Goal: Task Accomplishment & Management: Complete application form

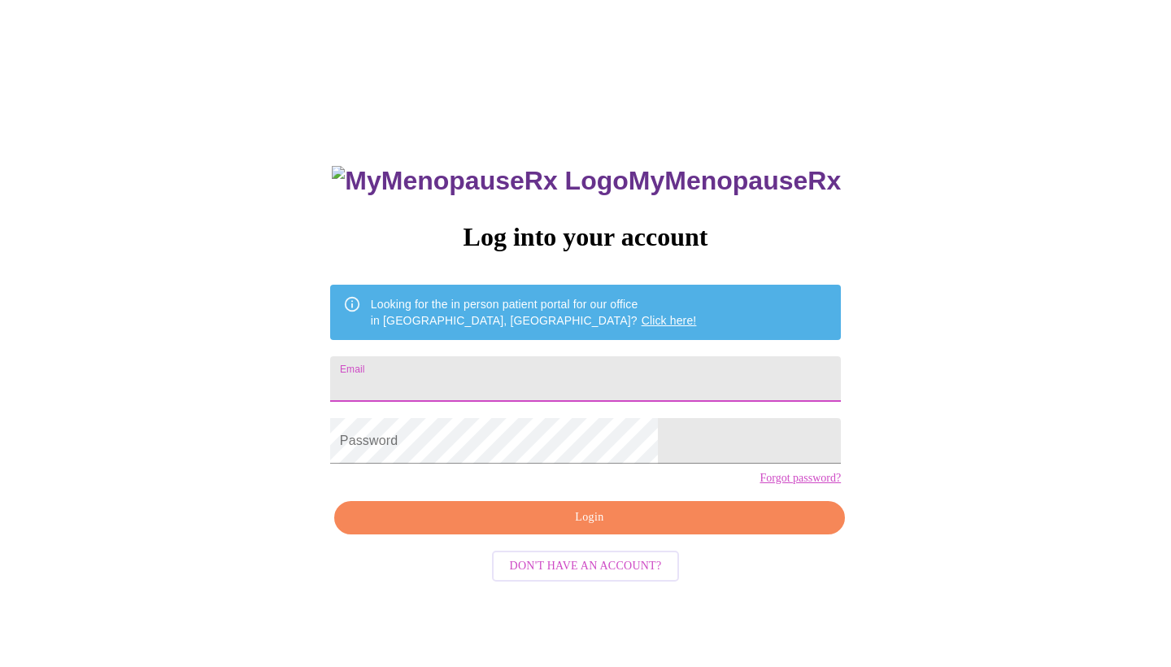
type input "[EMAIL_ADDRESS][DOMAIN_NAME]"
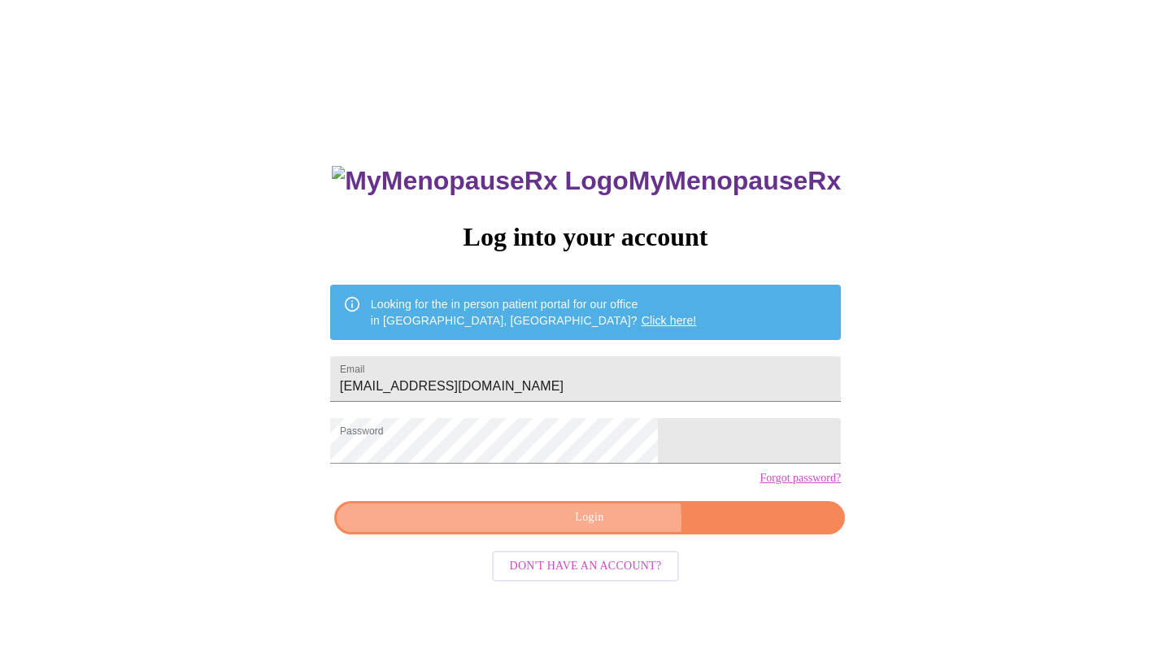
click at [599, 528] on span "Login" at bounding box center [589, 518] width 473 height 20
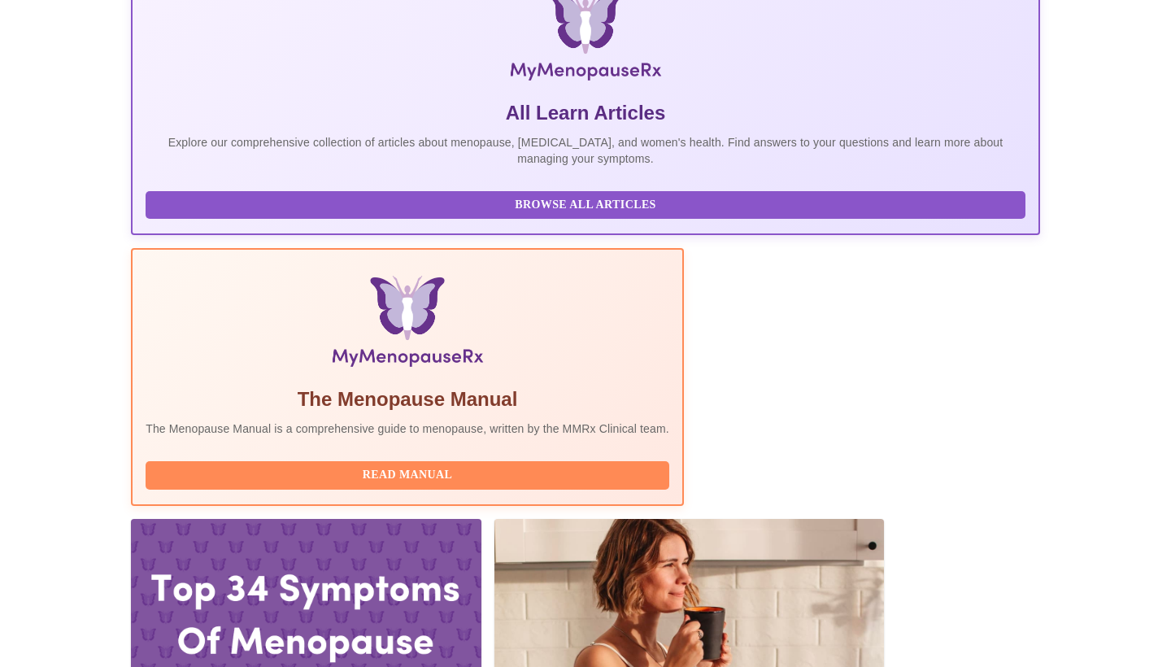
scroll to position [275, 0]
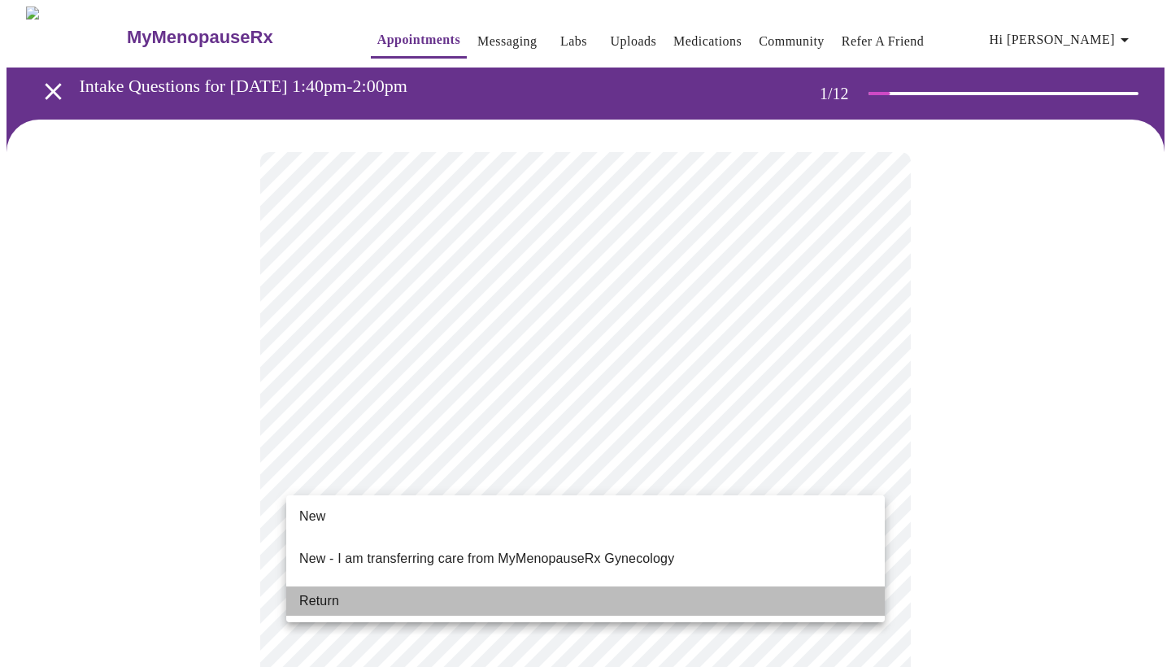
click at [549, 586] on li "Return" at bounding box center [585, 600] width 599 height 29
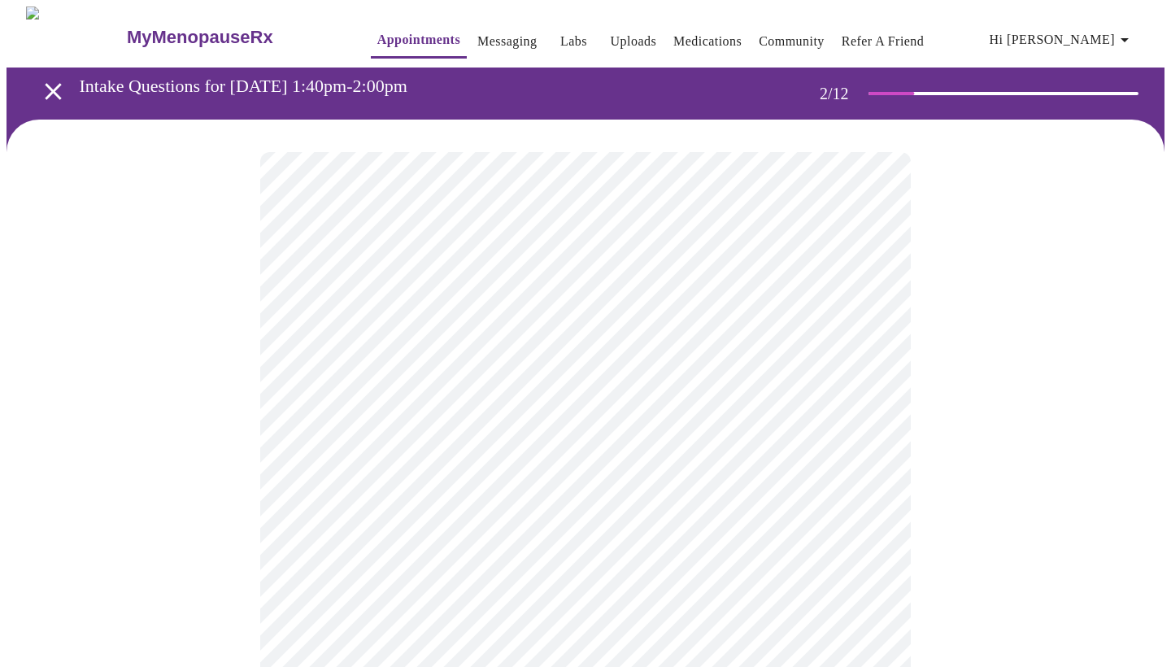
click at [659, 342] on body "MyMenopauseRx Appointments Messaging Labs Uploads Medications Community Refer a…" at bounding box center [586, 570] width 1158 height 1126
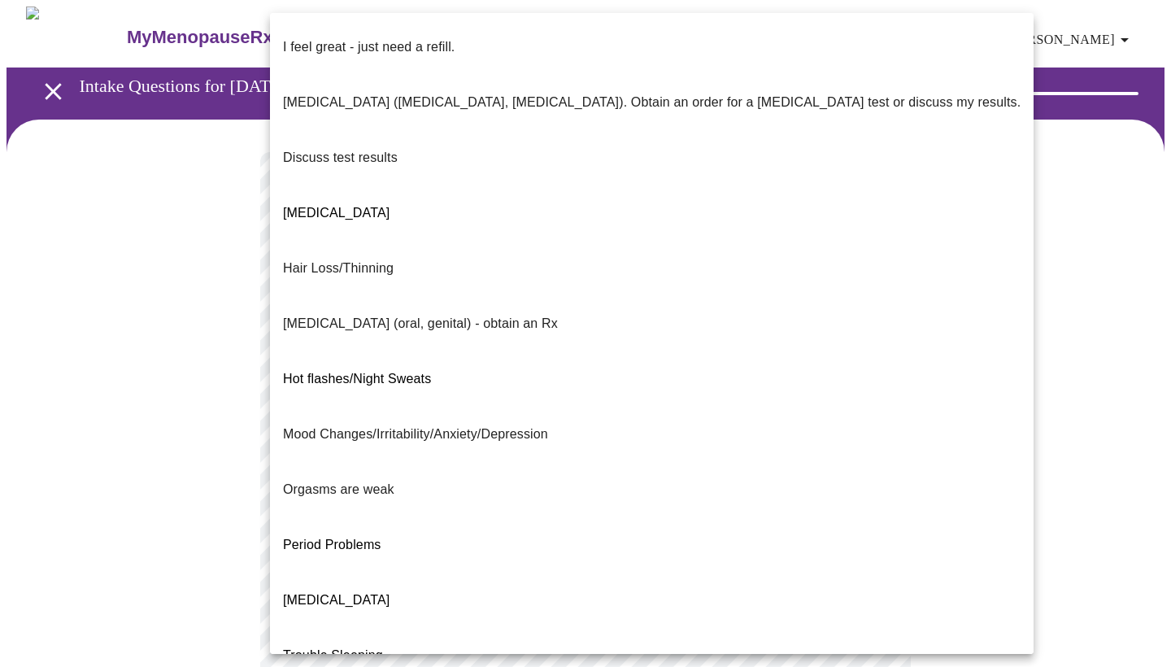
click at [420, 130] on li "Discuss test results" at bounding box center [652, 157] width 764 height 55
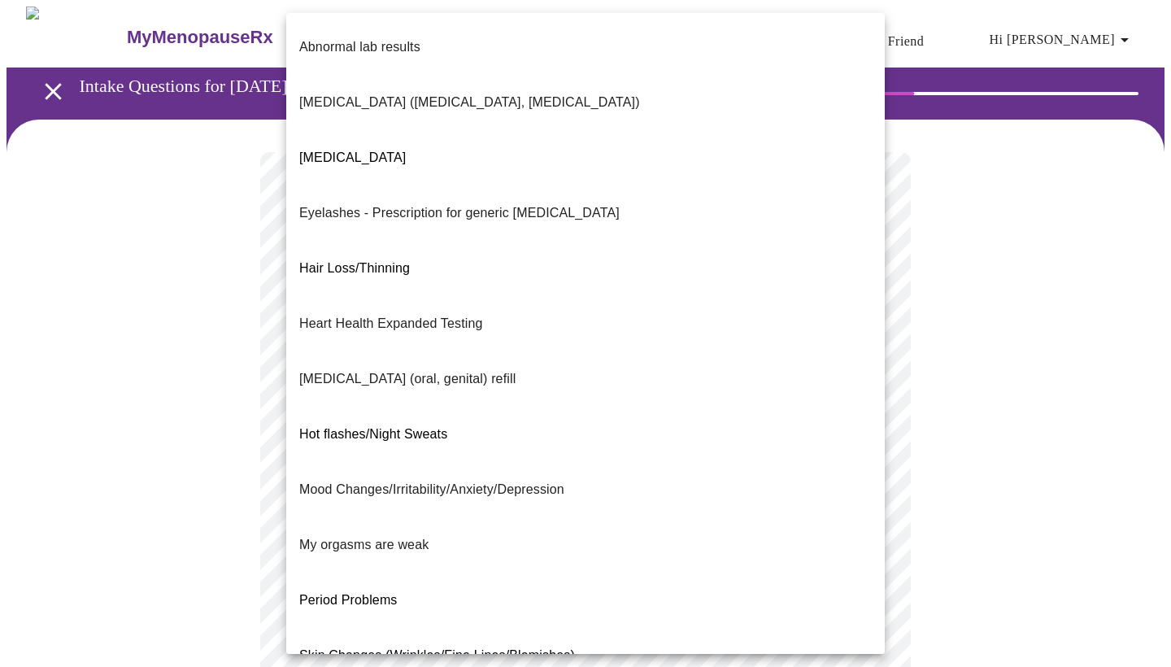
click at [401, 487] on body "MyMenopauseRx Appointments Messaging Labs Uploads Medications Community Refer a…" at bounding box center [586, 565] width 1158 height 1117
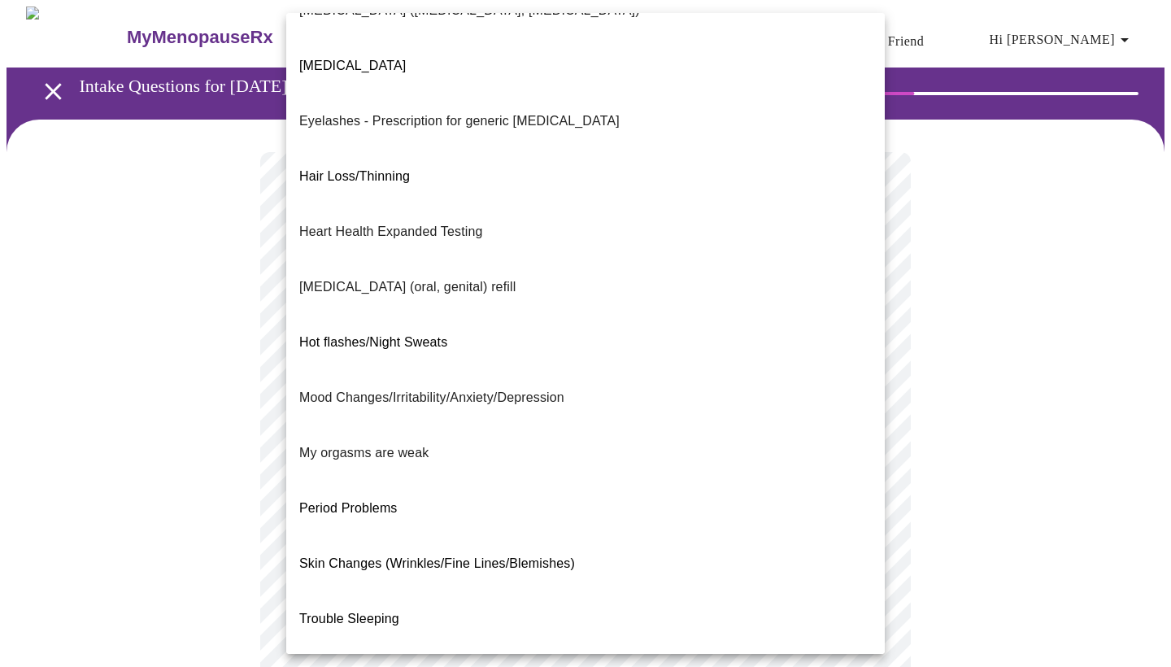
scroll to position [91, 0]
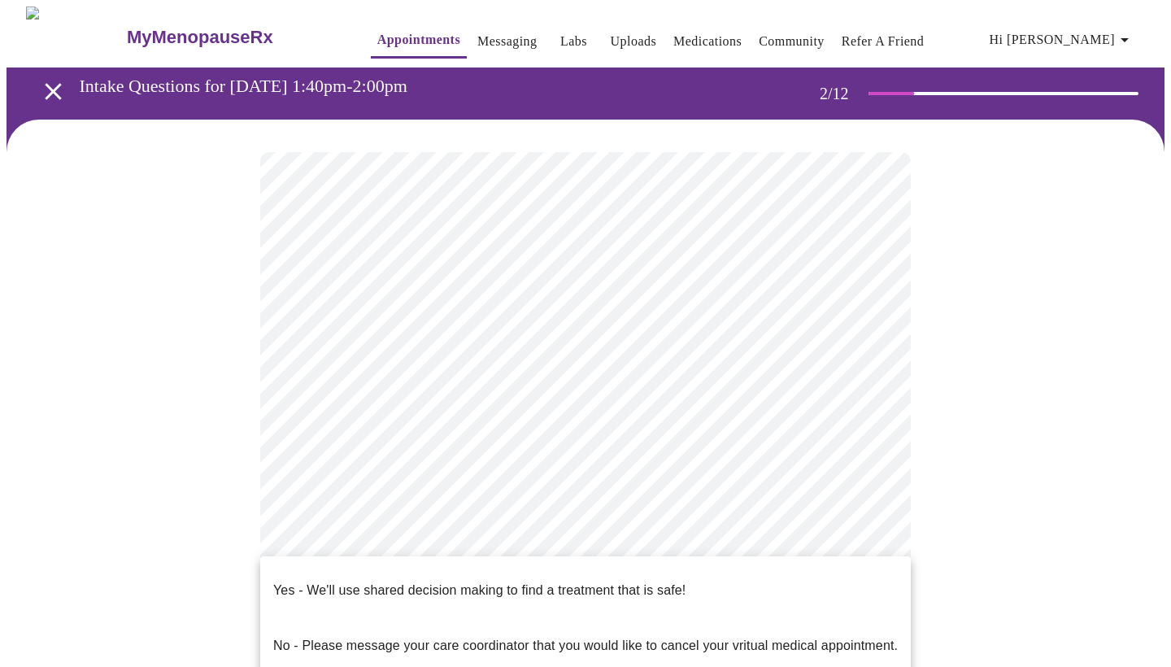
click at [386, 639] on body "MyMenopauseRx Appointments Messaging Labs Uploads Medications Community Refer a…" at bounding box center [586, 561] width 1158 height 1108
click at [785, 546] on div at bounding box center [585, 333] width 1171 height 667
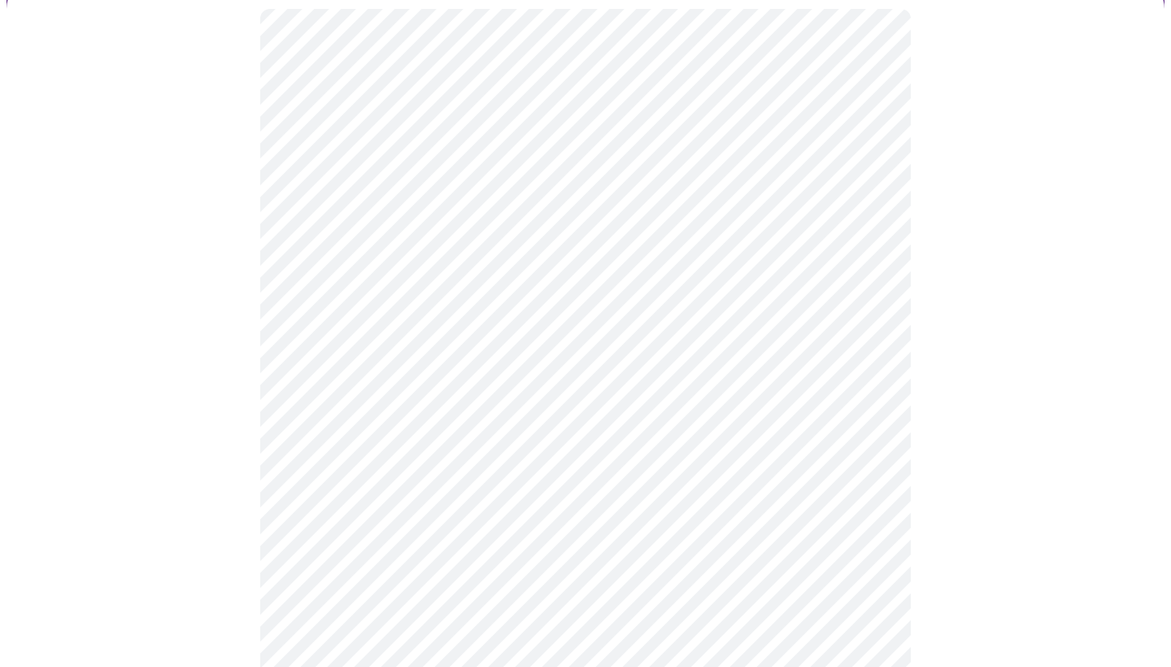
scroll to position [143, 0]
click at [845, 504] on body "MyMenopauseRx Appointments Messaging Labs Uploads Medications Community Refer a…" at bounding box center [586, 417] width 1158 height 1108
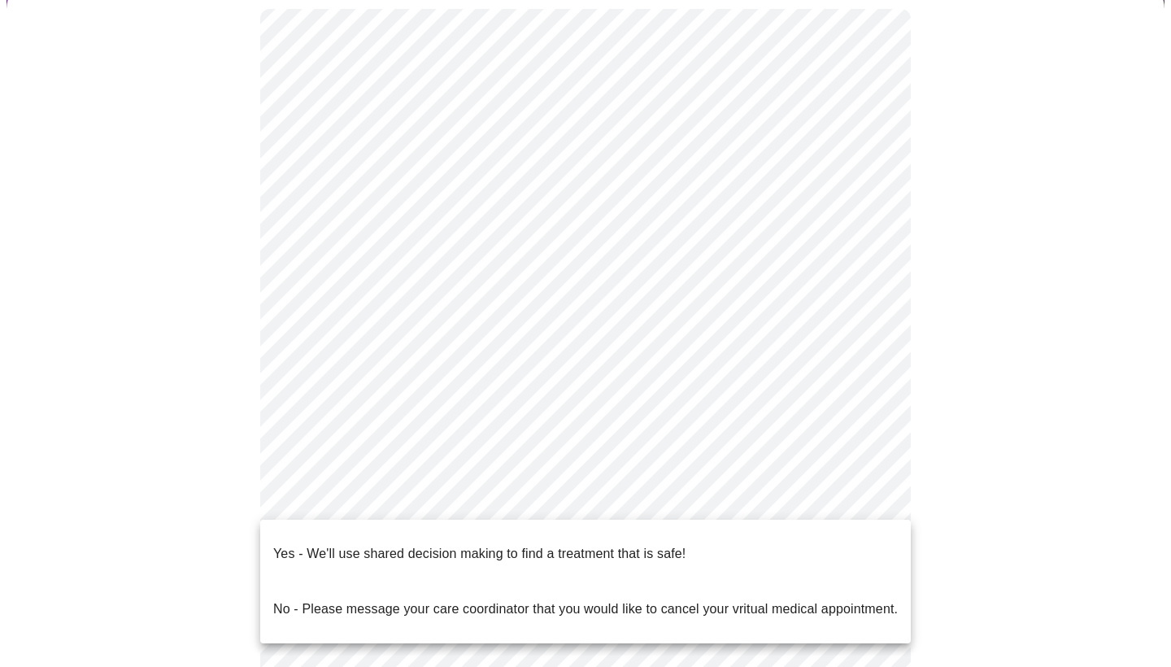
click at [738, 558] on li "Yes - We'll use shared decision making to find a treatment that is safe!" at bounding box center [585, 553] width 651 height 55
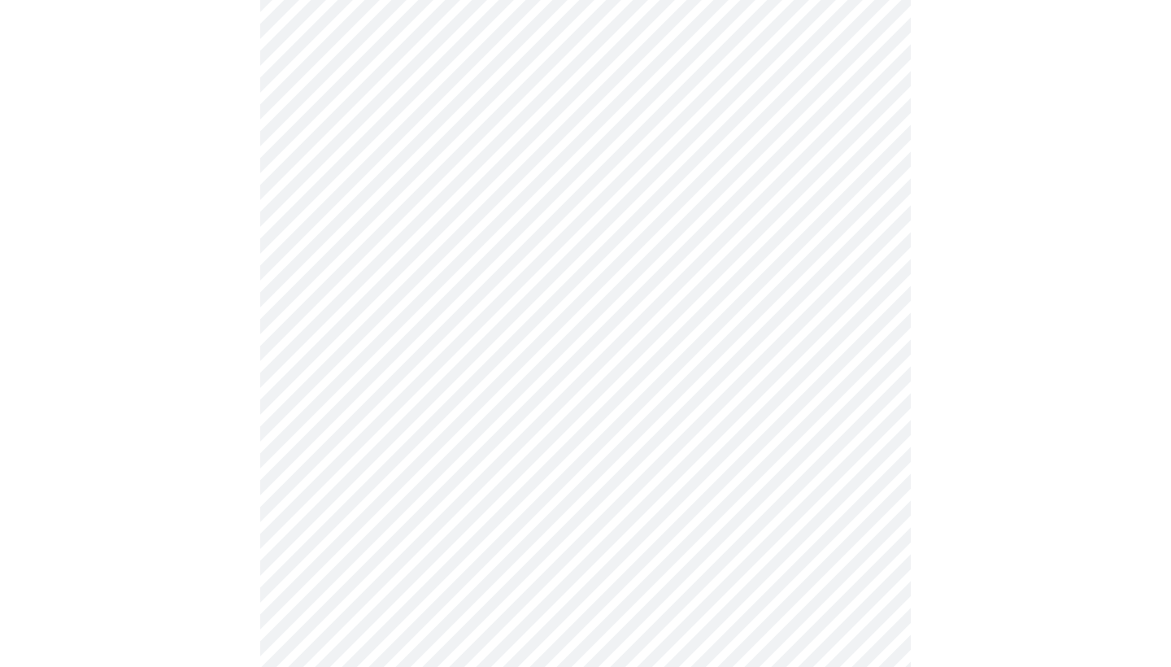
scroll to position [0, 0]
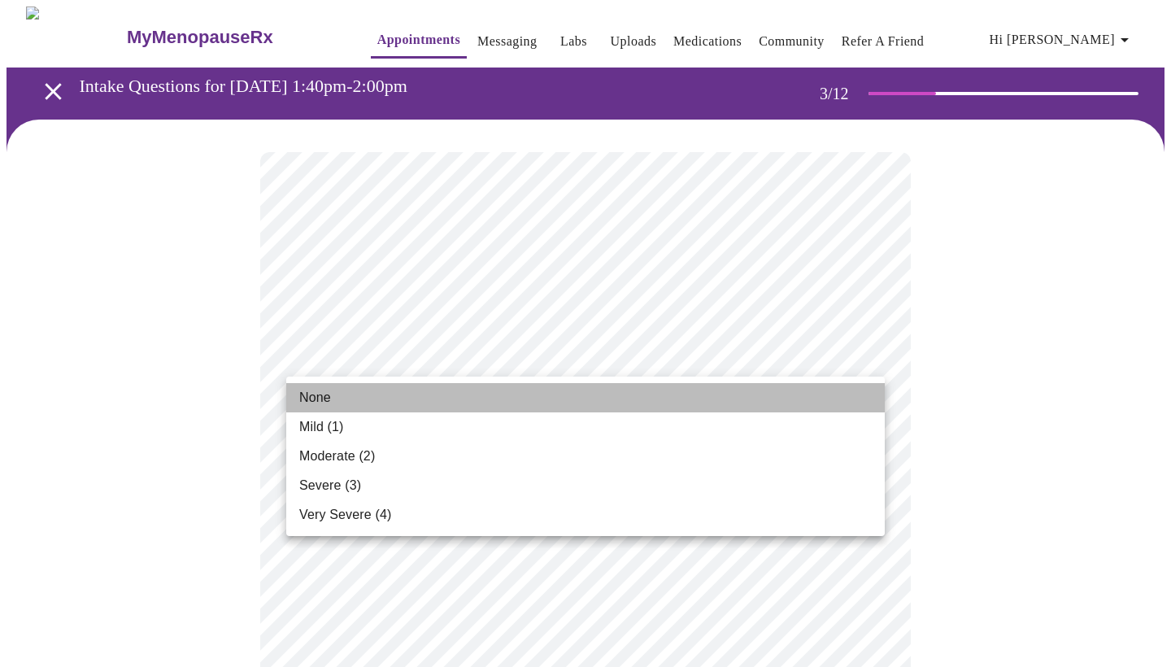
click at [740, 396] on li "None" at bounding box center [585, 397] width 599 height 29
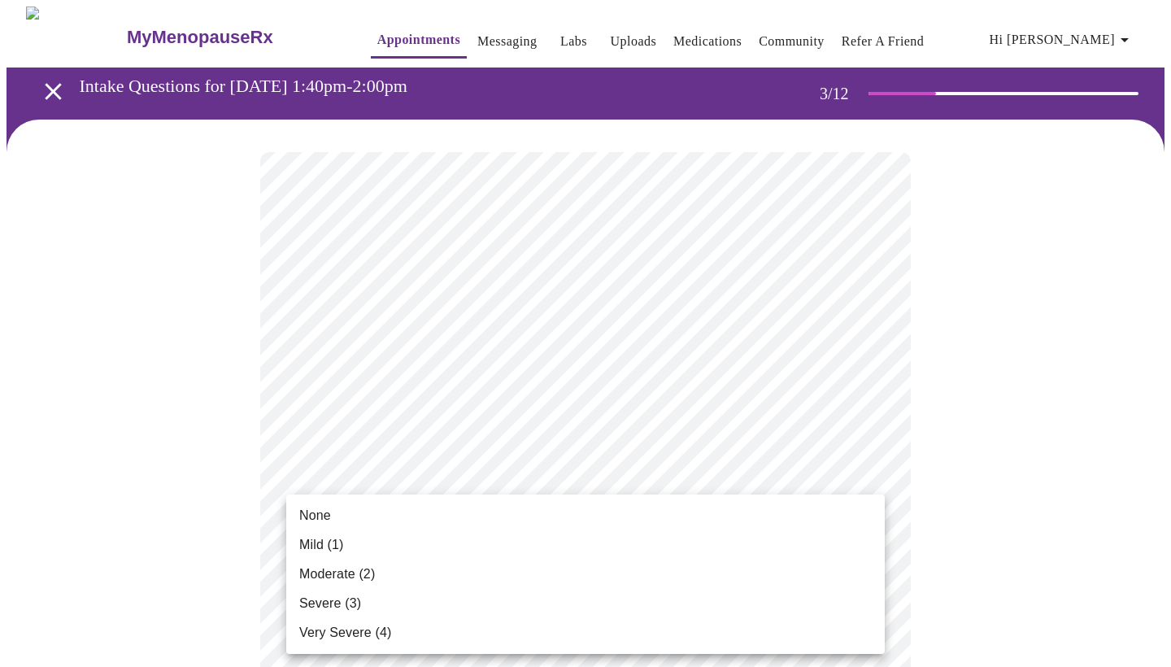
click at [721, 514] on li "None" at bounding box center [585, 515] width 599 height 29
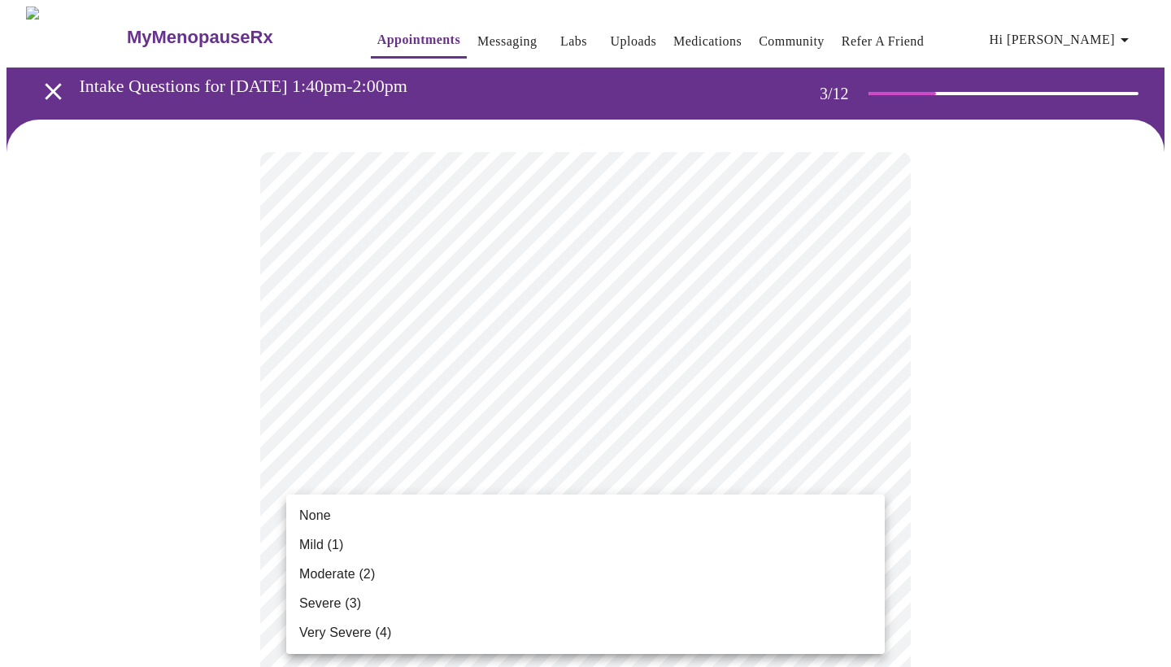
click at [730, 582] on li "Moderate (2)" at bounding box center [585, 574] width 599 height 29
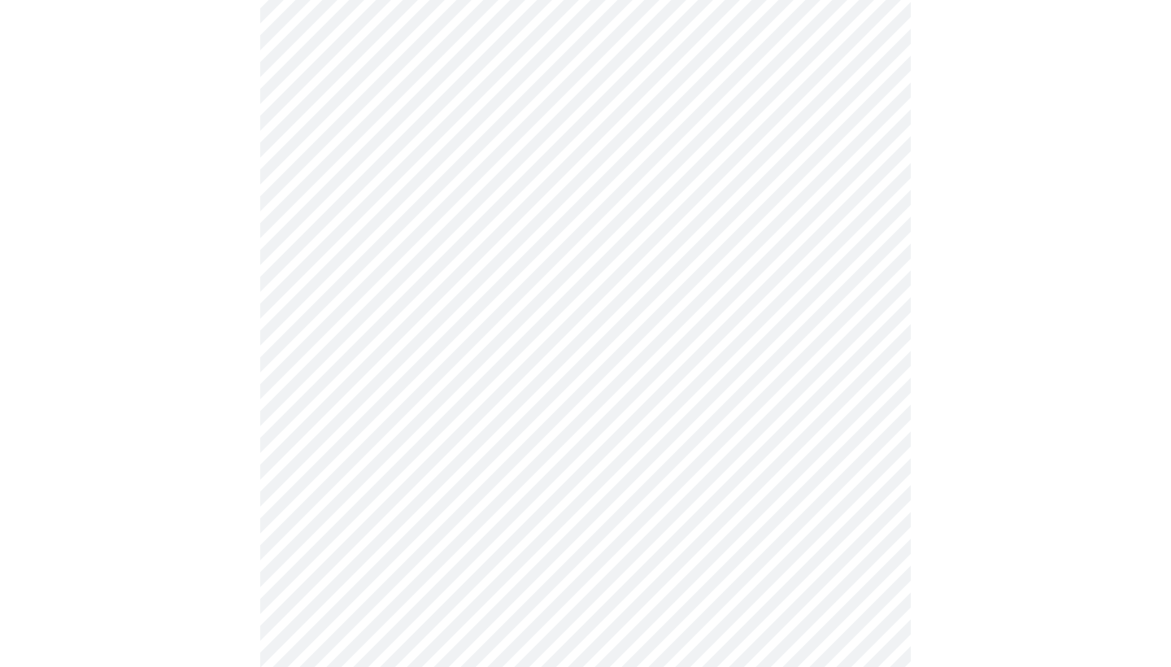
scroll to position [281, 0]
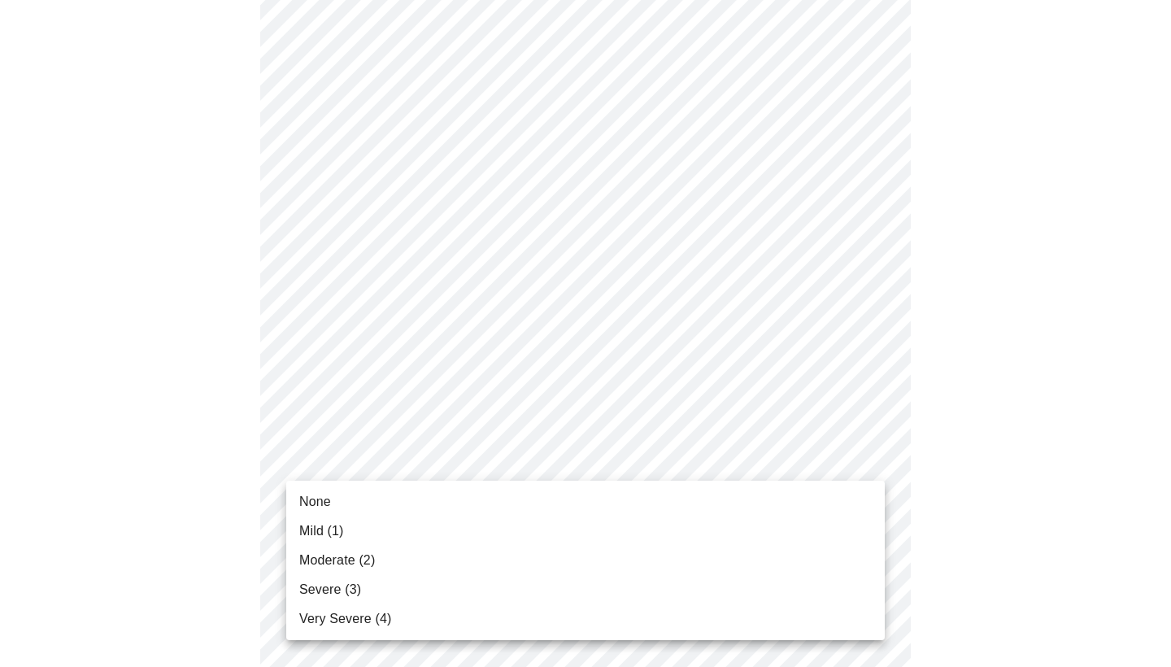
click at [830, 500] on li "None" at bounding box center [585, 501] width 599 height 29
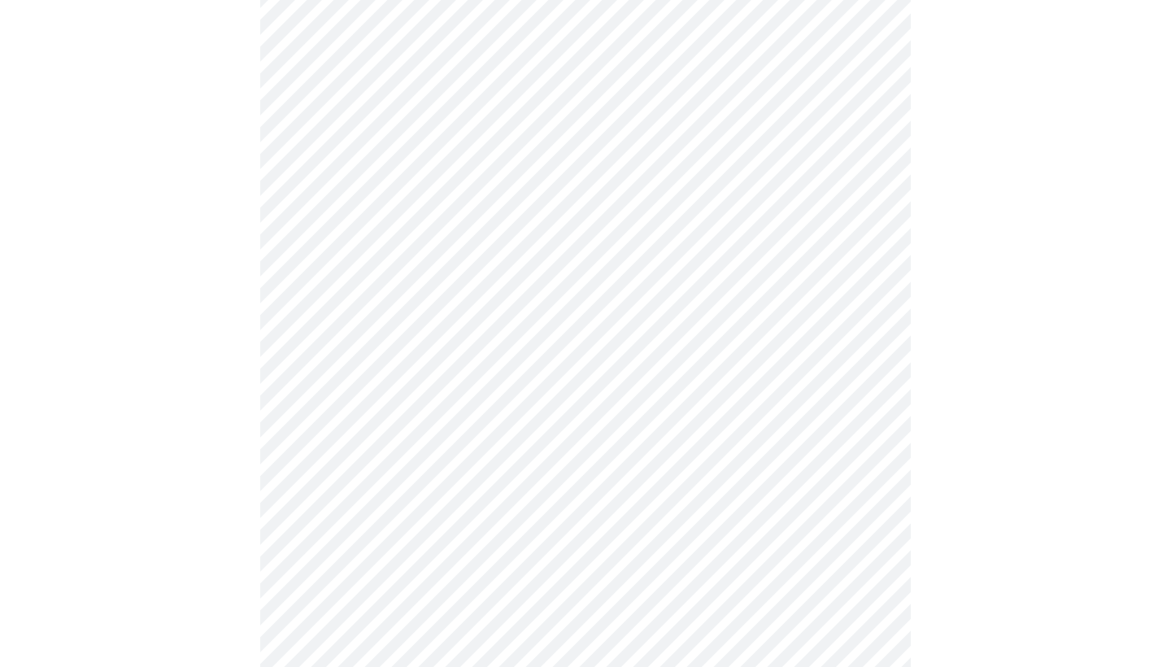
scroll to position [348, 0]
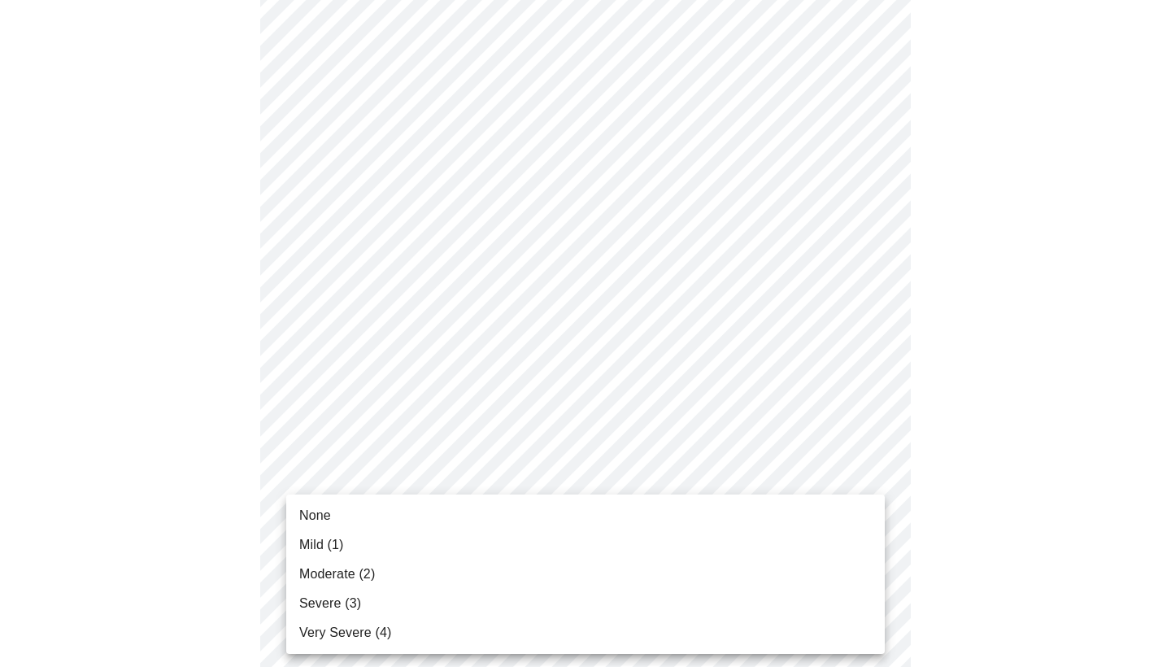
click at [827, 525] on li "None" at bounding box center [585, 515] width 599 height 29
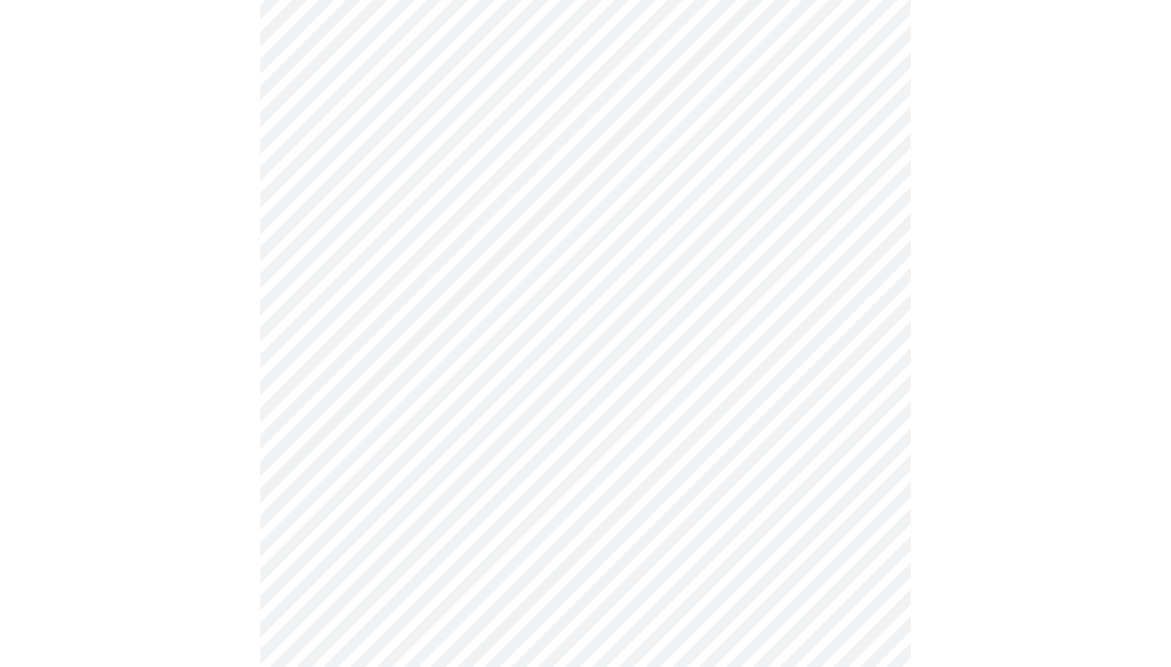
scroll to position [445, 0]
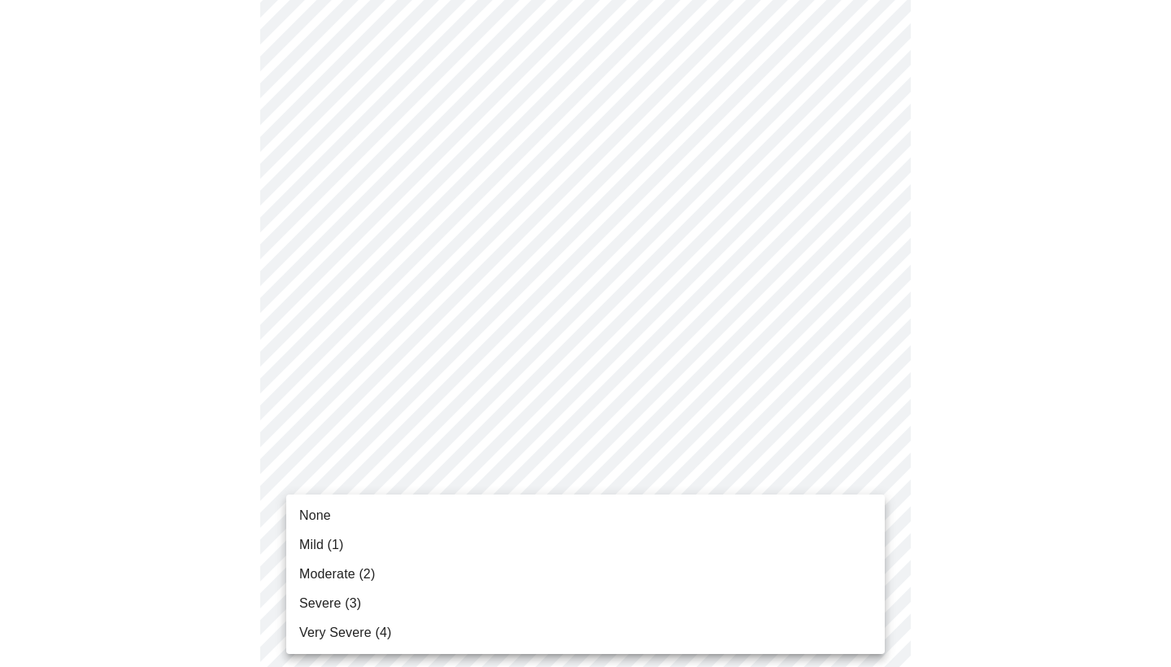
click at [844, 508] on body "MyMenopauseRx Appointments Messaging Labs Uploads Medications Community Refer a…" at bounding box center [586, 584] width 1158 height 2045
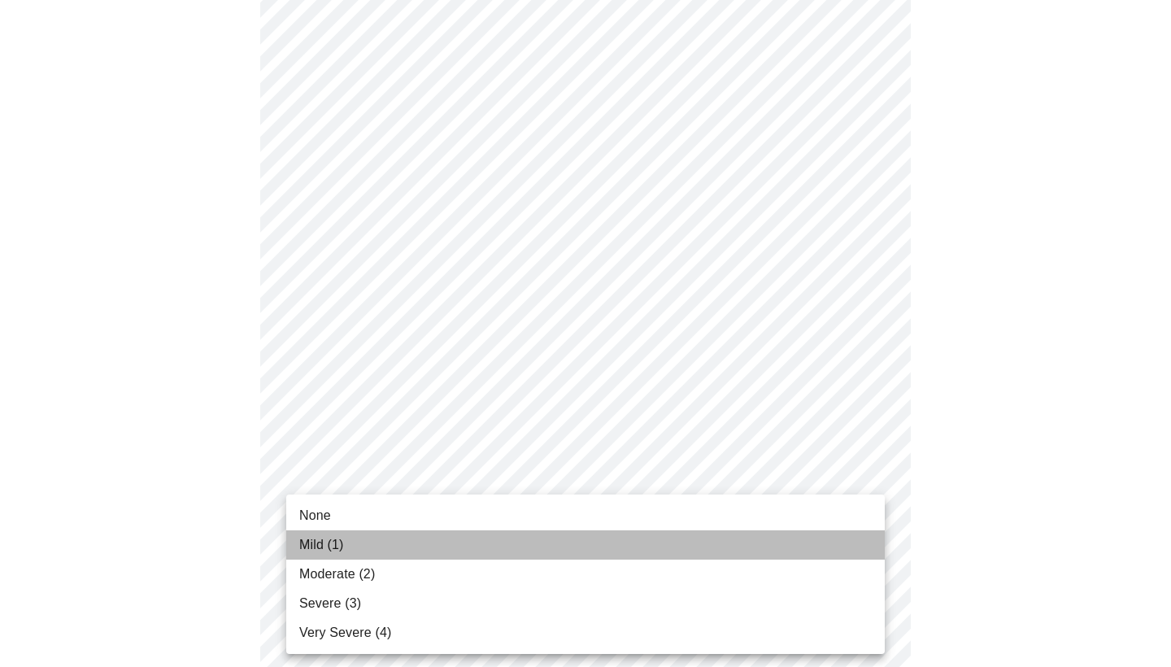
click at [840, 542] on li "Mild (1)" at bounding box center [585, 544] width 599 height 29
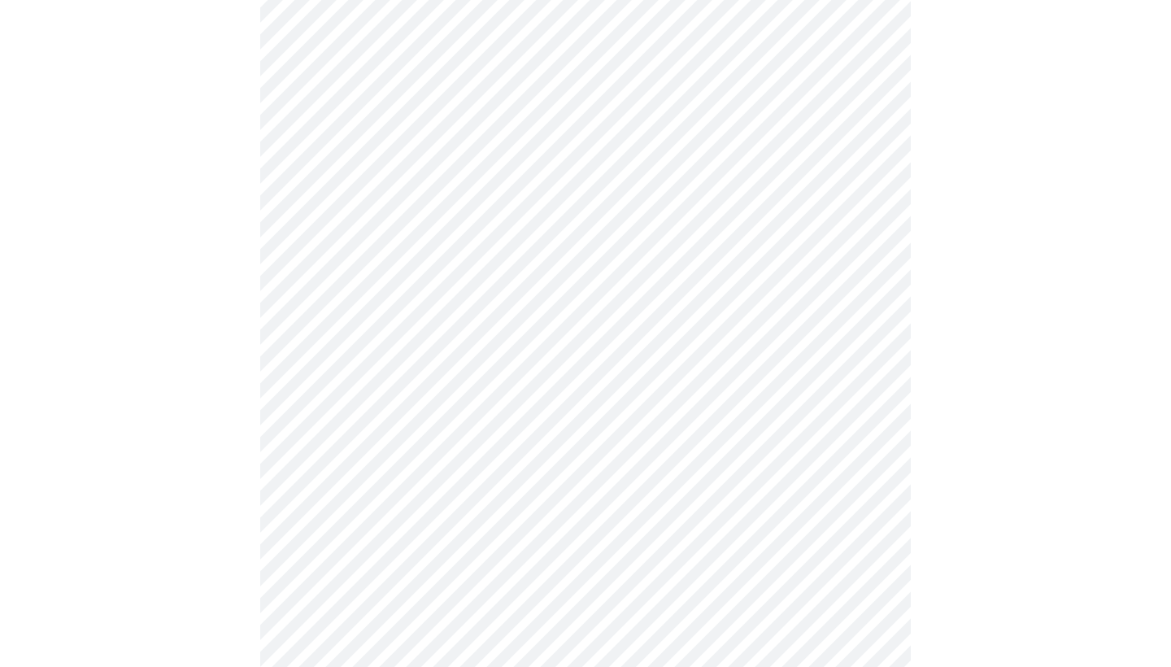
scroll to position [549, 0]
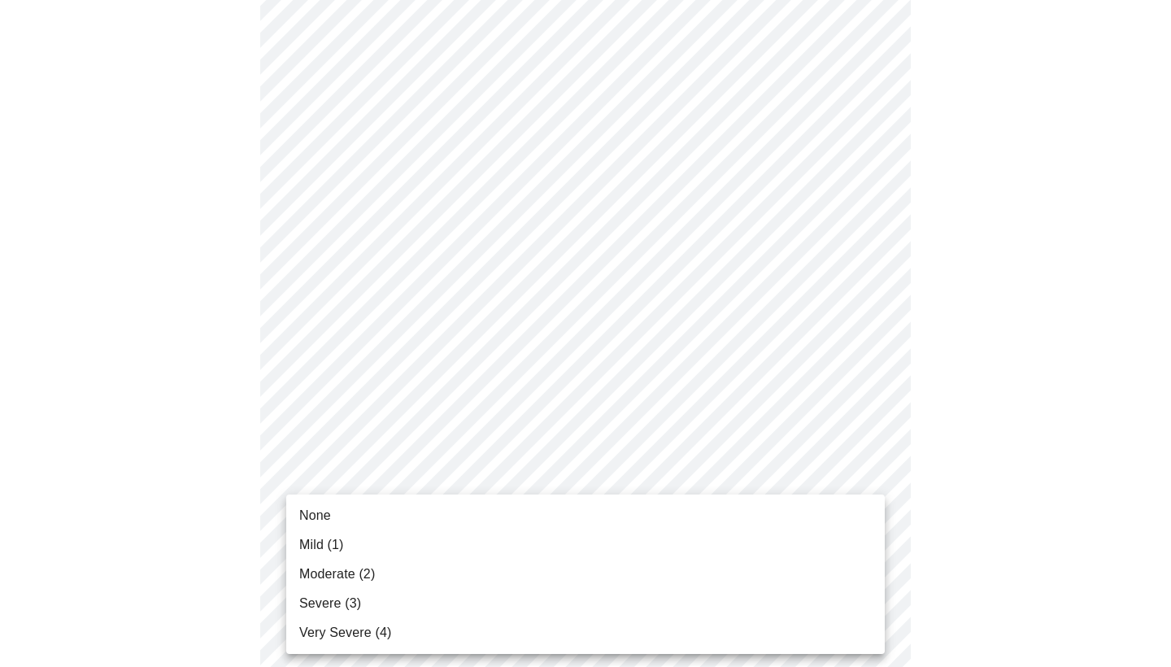
click at [848, 536] on body "MyMenopauseRx Appointments Messaging Labs Uploads Medications Community Refer a…" at bounding box center [586, 468] width 1158 height 2023
click at [836, 503] on li "None" at bounding box center [585, 515] width 599 height 29
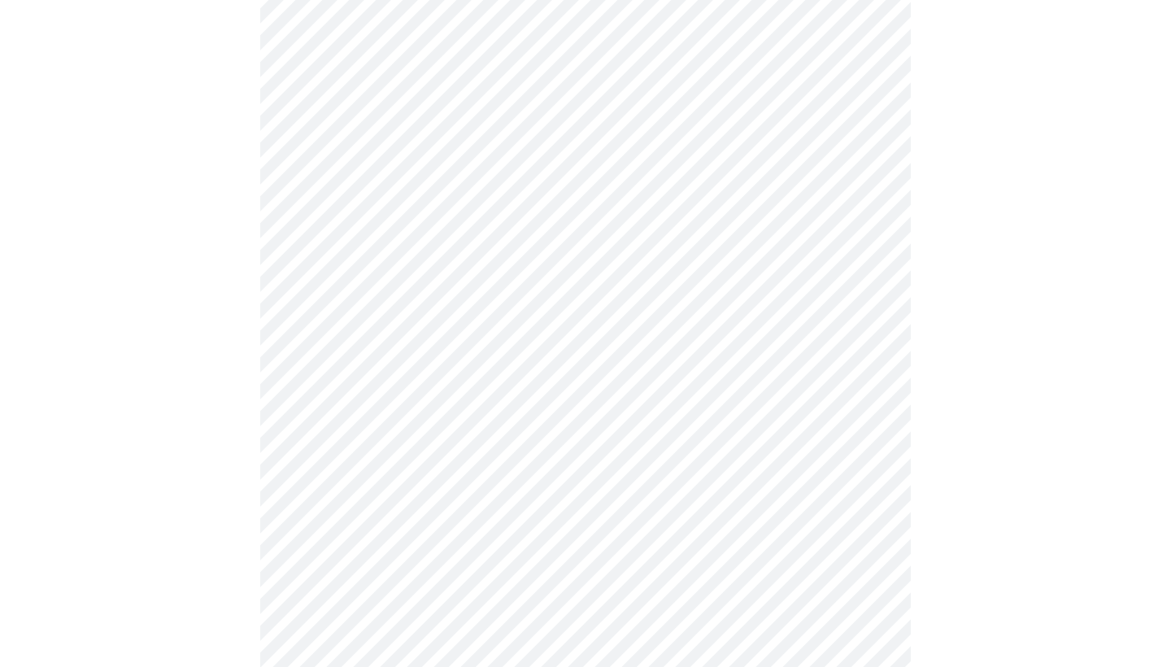
scroll to position [643, 0]
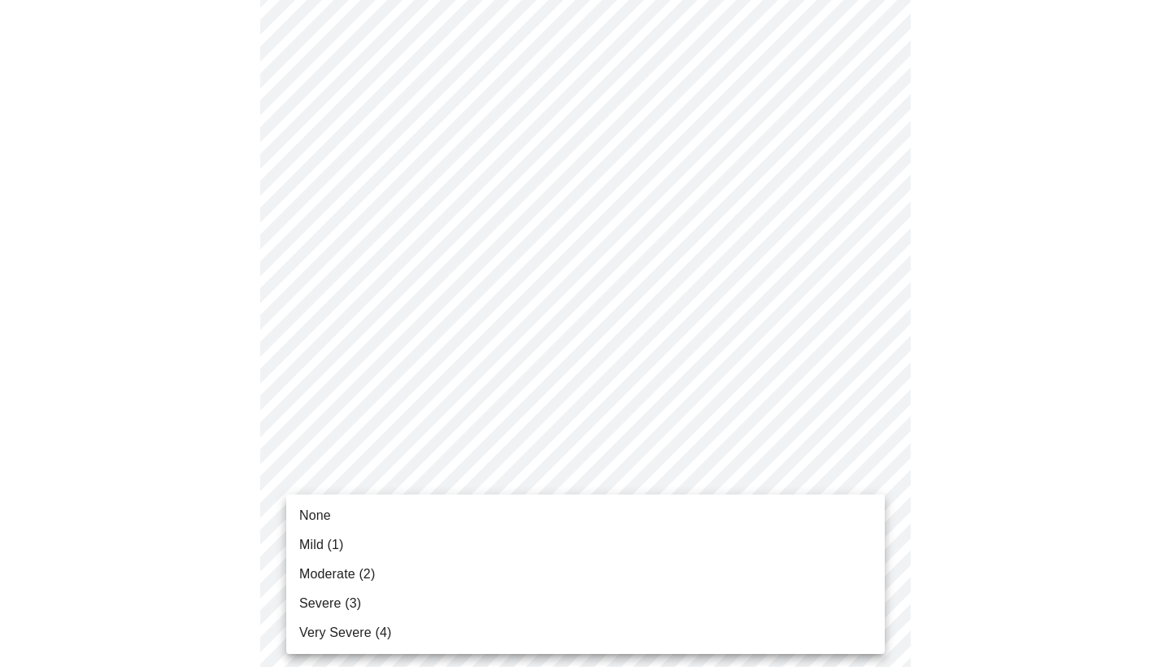
click at [849, 575] on body "MyMenopauseRx Appointments Messaging Labs Uploads Medications Community Refer a…" at bounding box center [586, 364] width 1158 height 2001
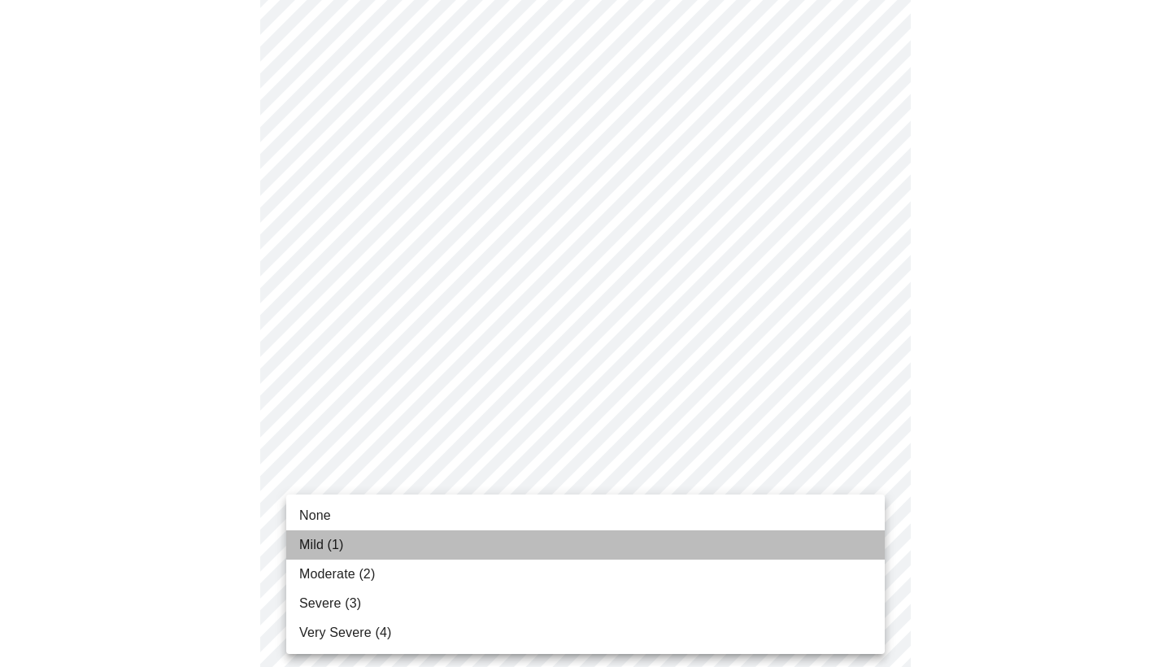
click at [843, 538] on li "Mild (1)" at bounding box center [585, 544] width 599 height 29
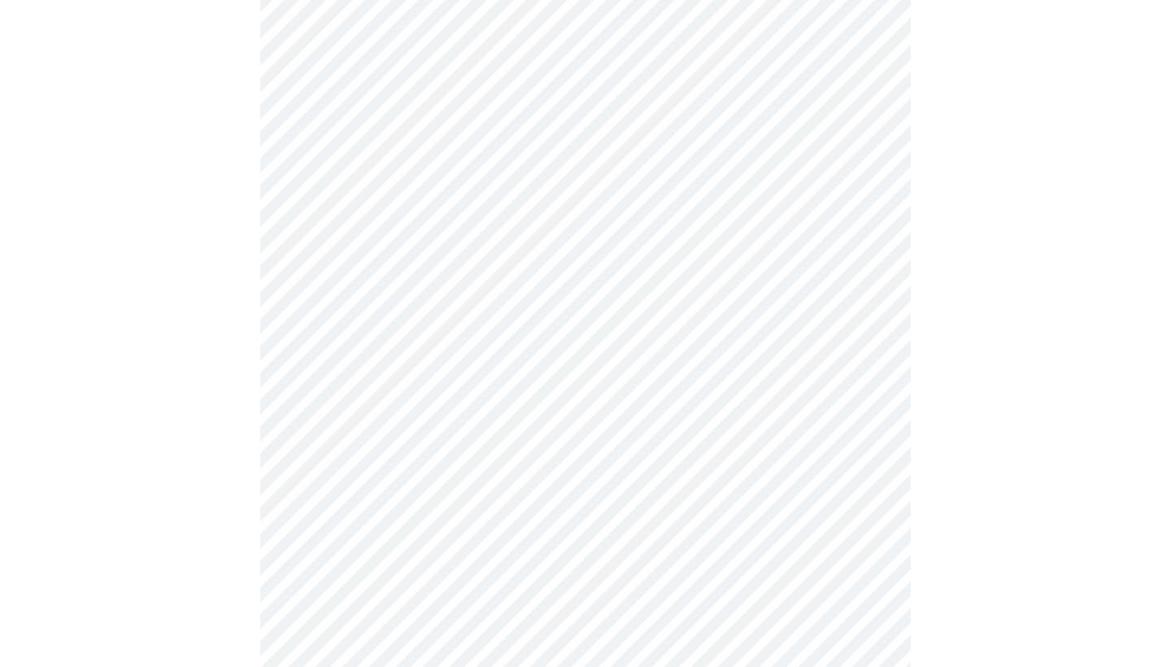
scroll to position [757, 0]
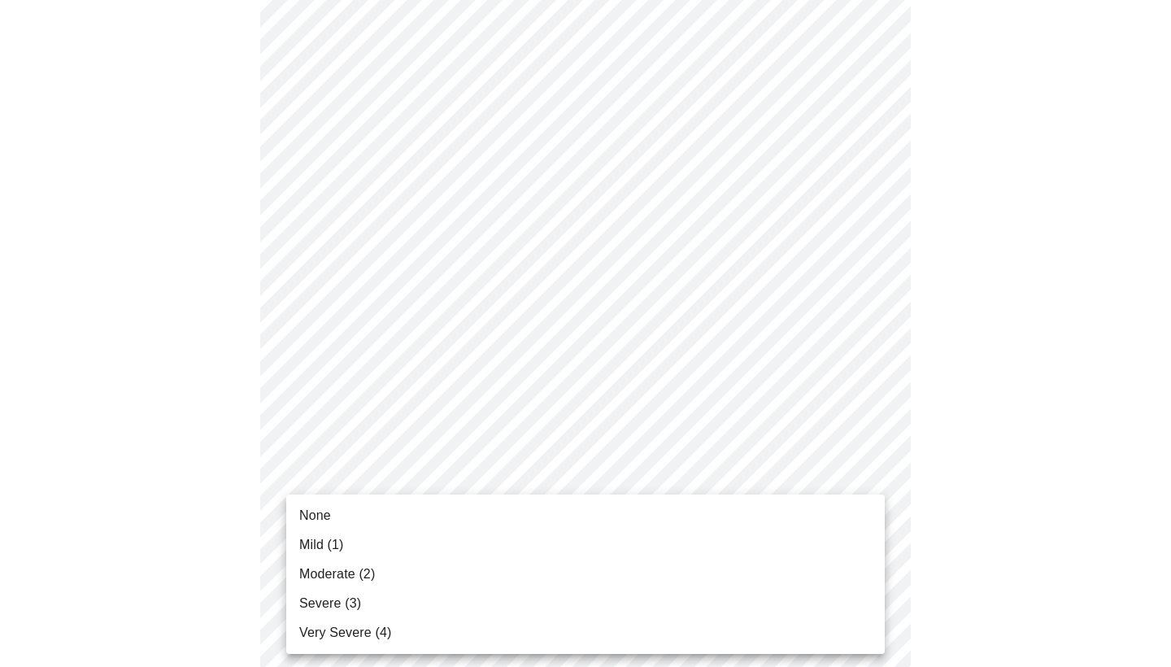
click at [846, 583] on body "MyMenopauseRx Appointments Messaging Labs Uploads Medications Community Refer a…" at bounding box center [586, 238] width 1158 height 1979
click at [854, 498] on ul "None Mild (1) Moderate (2) Severe (3) Very Severe (4)" at bounding box center [585, 574] width 599 height 159
click at [840, 518] on li "None" at bounding box center [585, 515] width 599 height 29
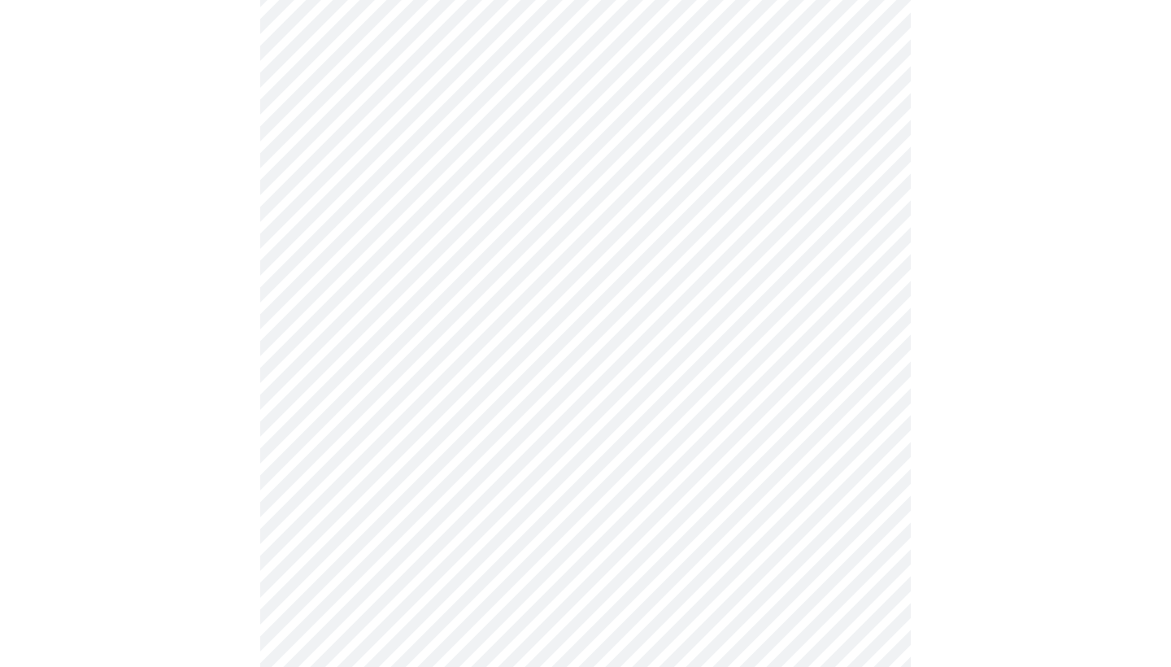
scroll to position [919, 0]
click at [835, 561] on body "MyMenopauseRx Appointments Messaging Labs Uploads Medications Community Refer a…" at bounding box center [586, 65] width 1158 height 1957
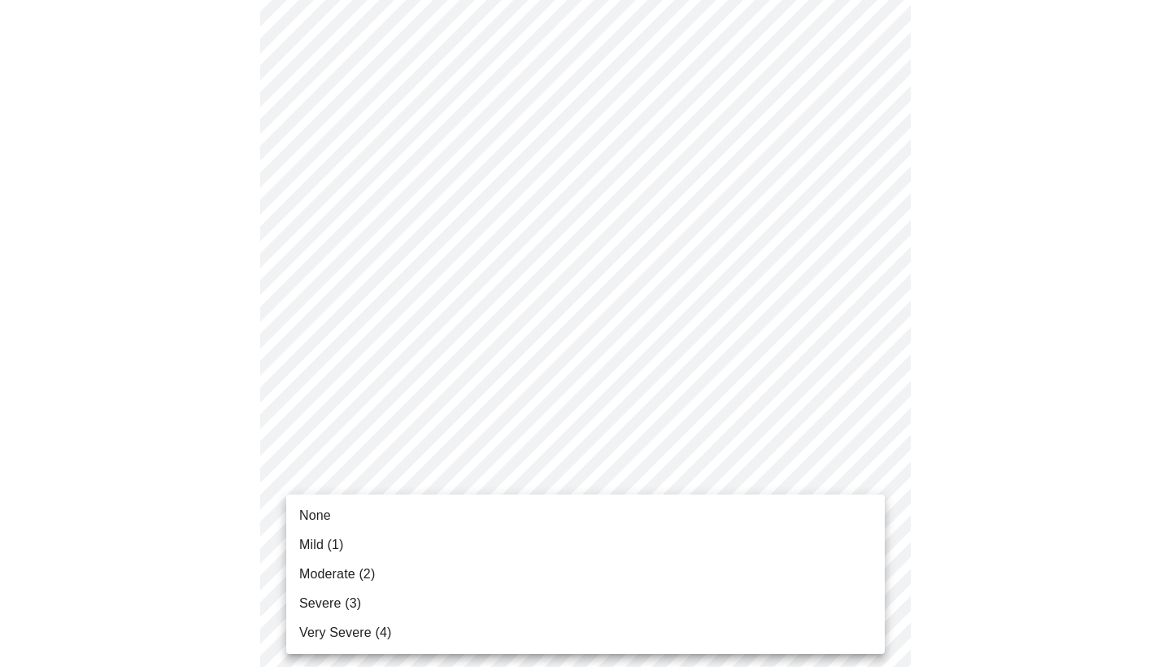
click at [830, 522] on li "None" at bounding box center [585, 515] width 599 height 29
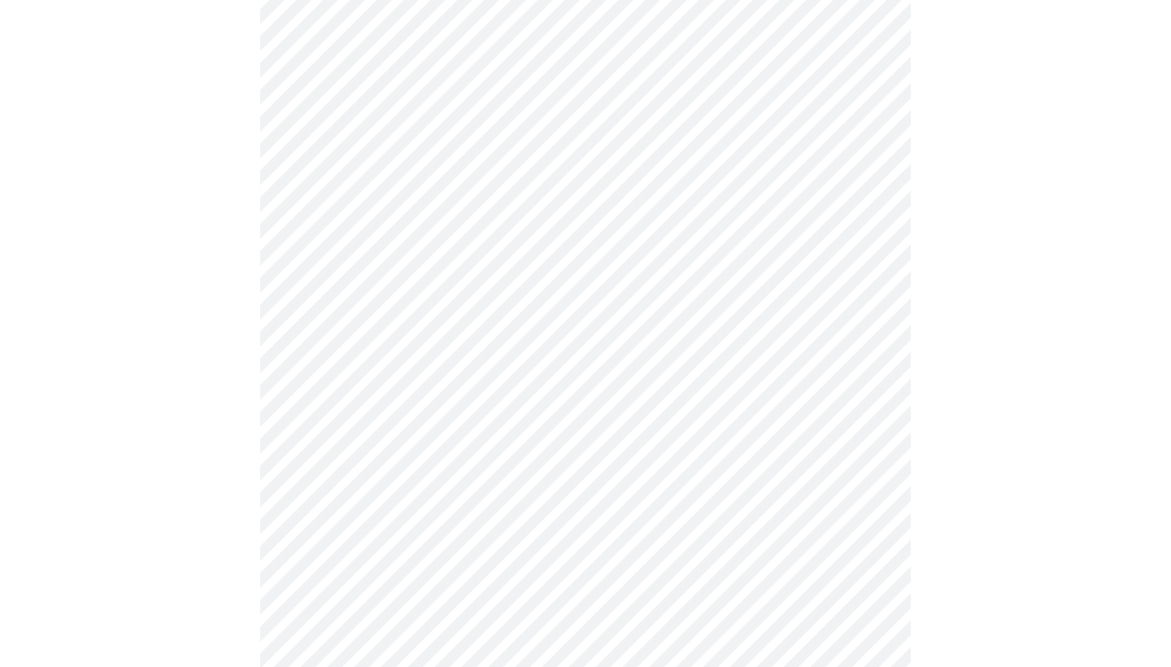
scroll to position [1084, 0]
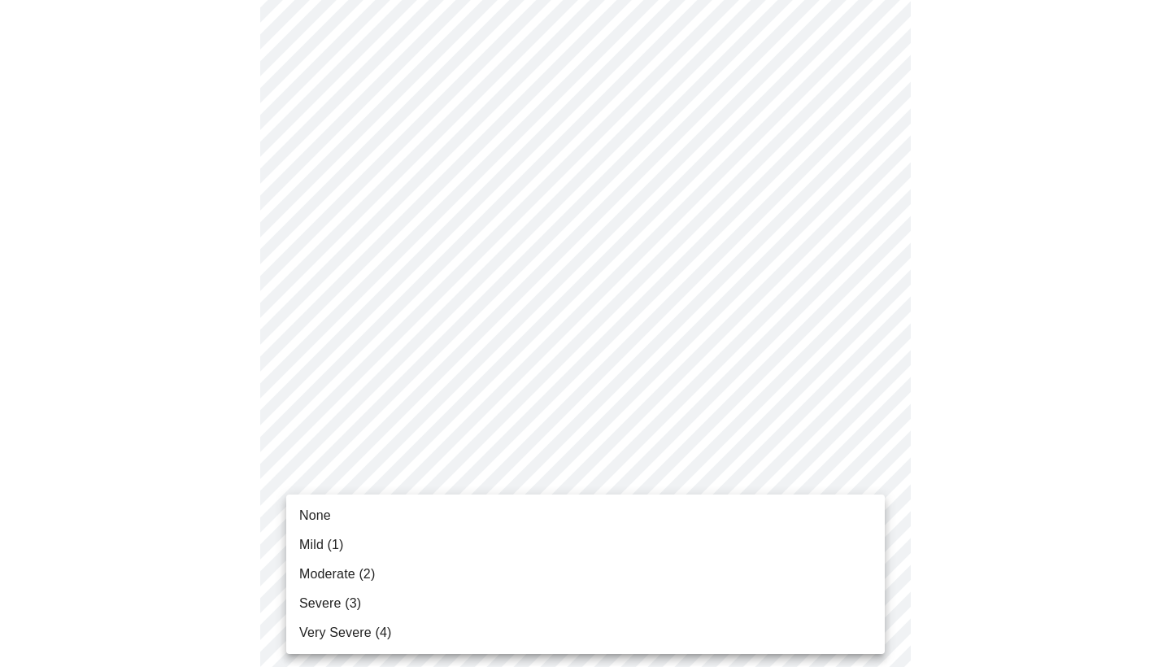
click at [825, 511] on li "None" at bounding box center [585, 515] width 599 height 29
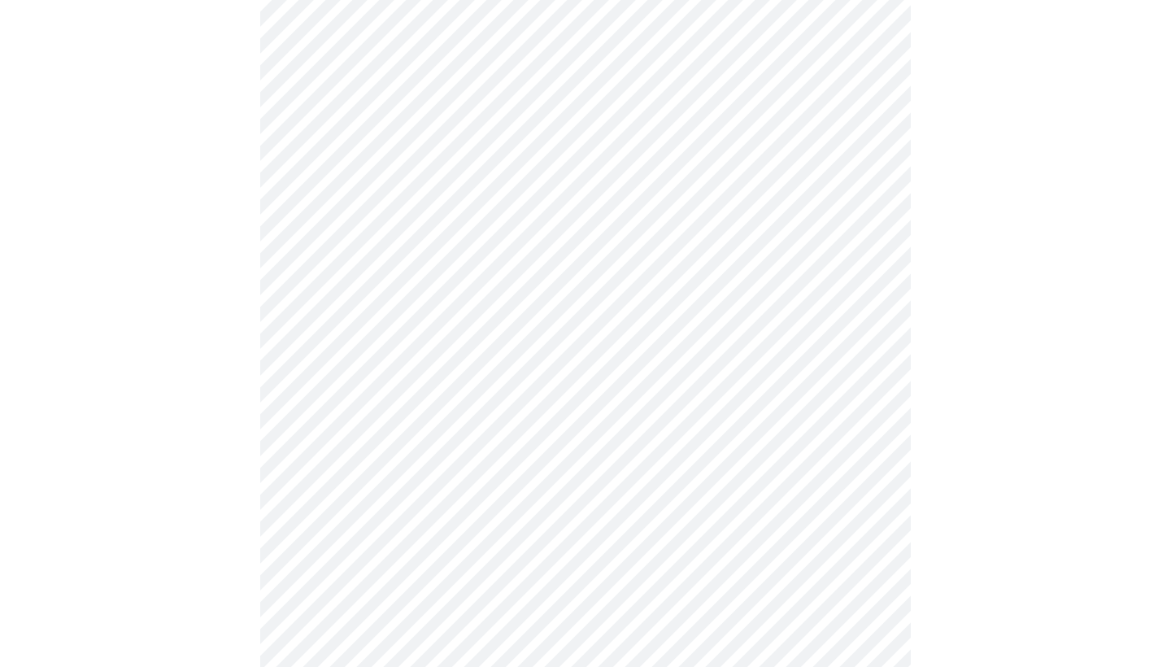
scroll to position [489, 0]
click at [298, 507] on body "MyMenopauseRx Appointments Messaging Labs Uploads Medications Community Refer a…" at bounding box center [586, 319] width 1158 height 1602
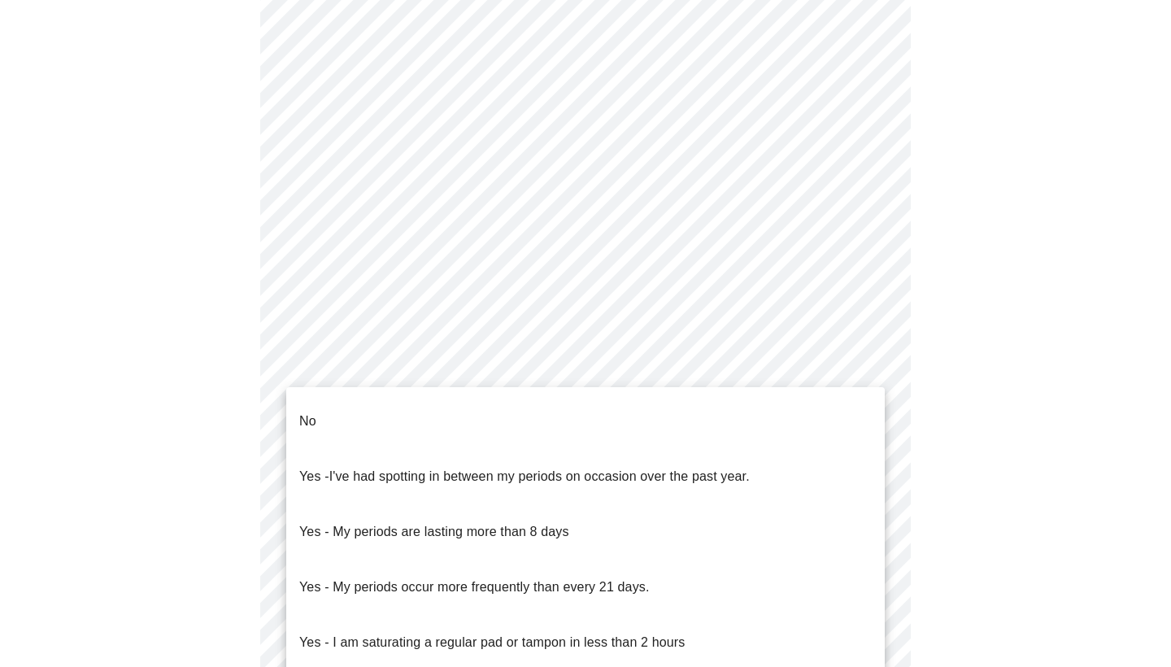
click at [324, 415] on li "No" at bounding box center [585, 421] width 599 height 55
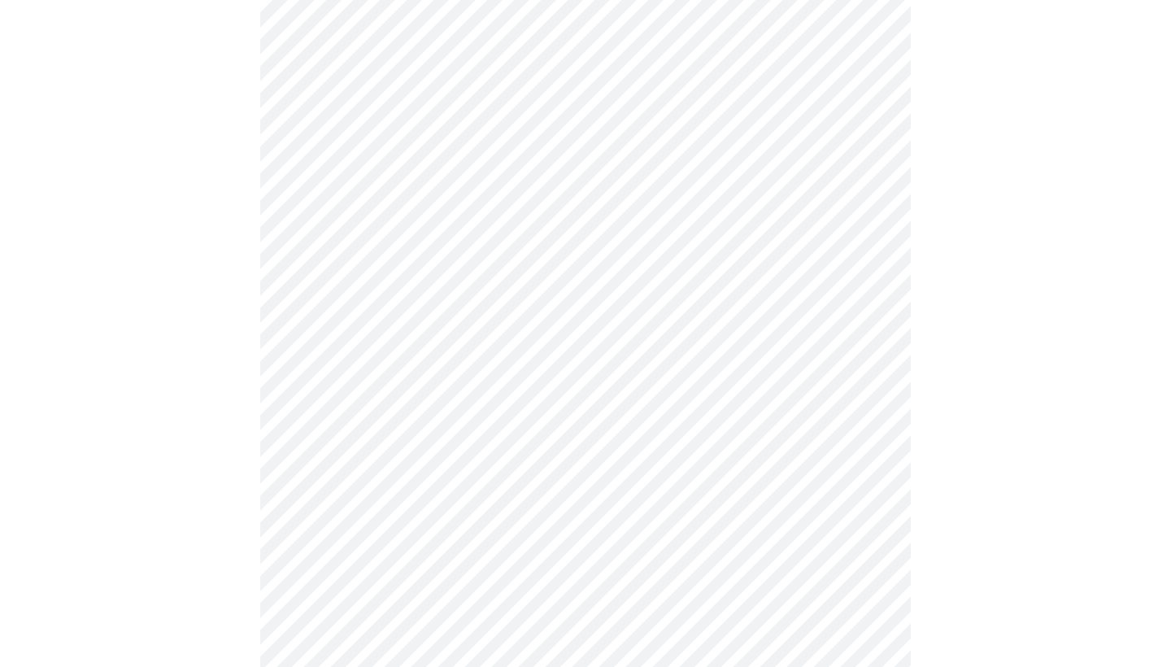
click at [364, 612] on body "MyMenopauseRx Appointments Messaging Labs Uploads Medications Community Refer a…" at bounding box center [586, 314] width 1158 height 1593
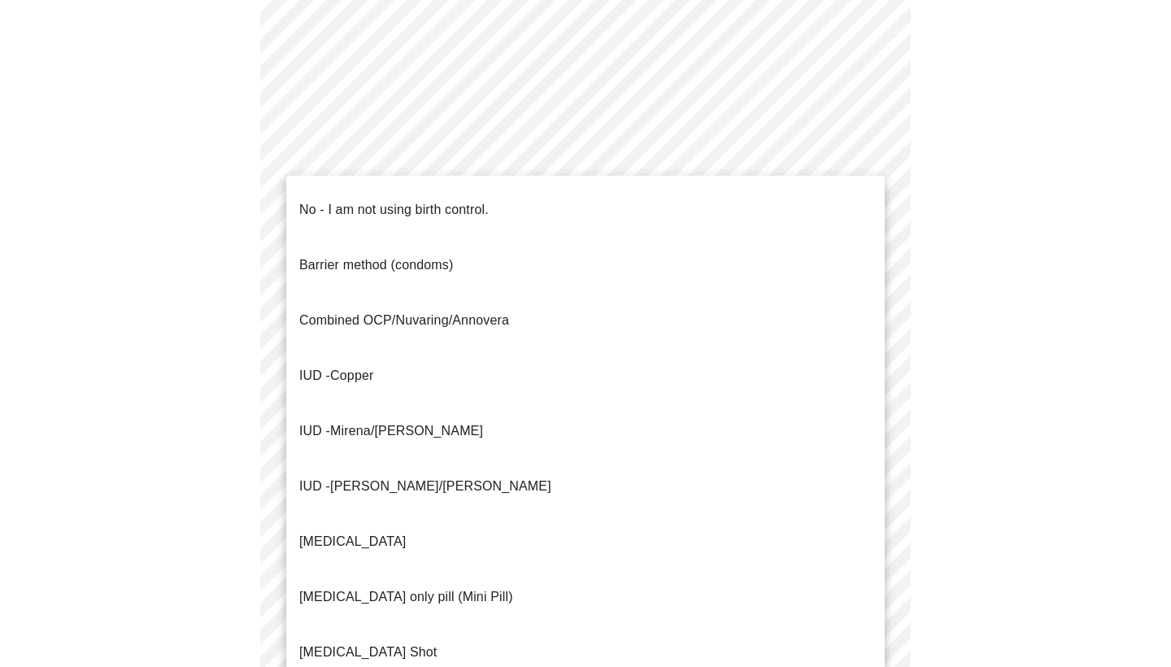
click at [380, 200] on p "No - I am not using birth control." at bounding box center [394, 210] width 190 height 20
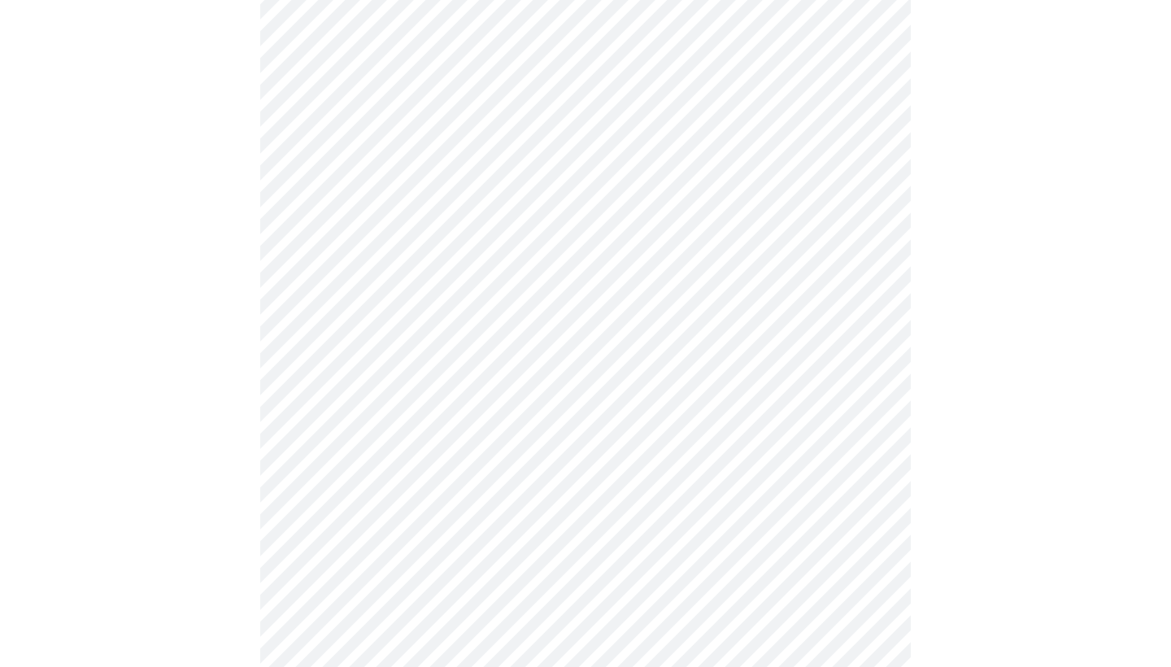
scroll to position [660, 0]
click at [350, 575] on body "MyMenopauseRx Appointments Messaging Labs Uploads Medications Community Refer a…" at bounding box center [586, 139] width 1158 height 1584
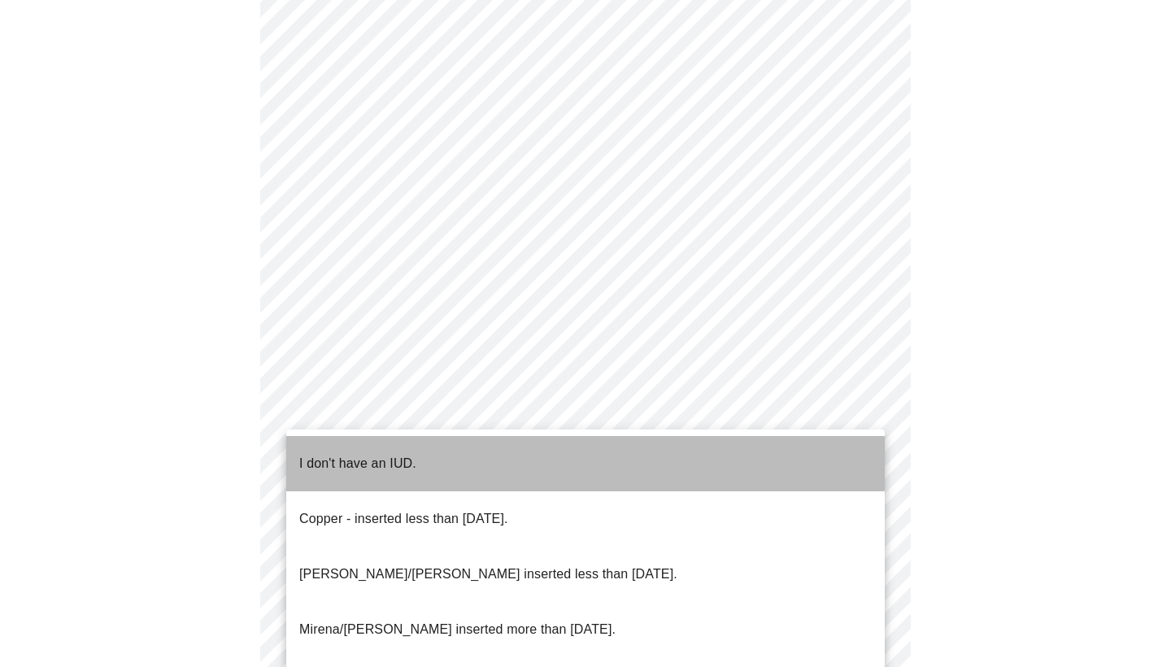
click at [376, 454] on p "I don't have an IUD." at bounding box center [357, 464] width 117 height 20
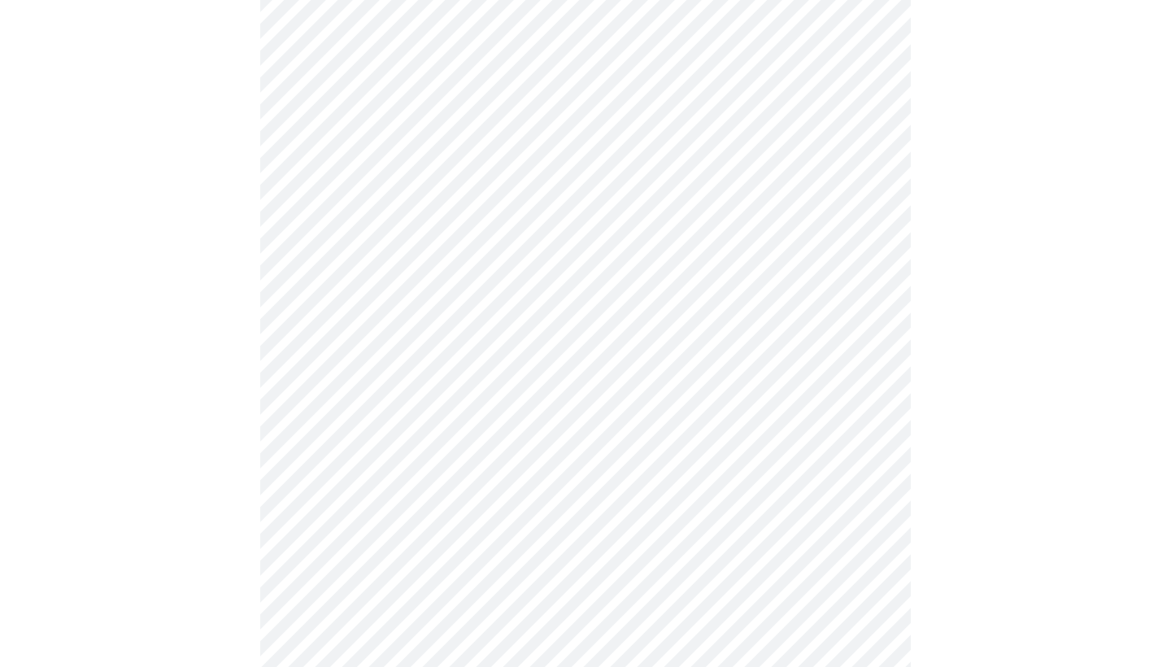
scroll to position [844, 0]
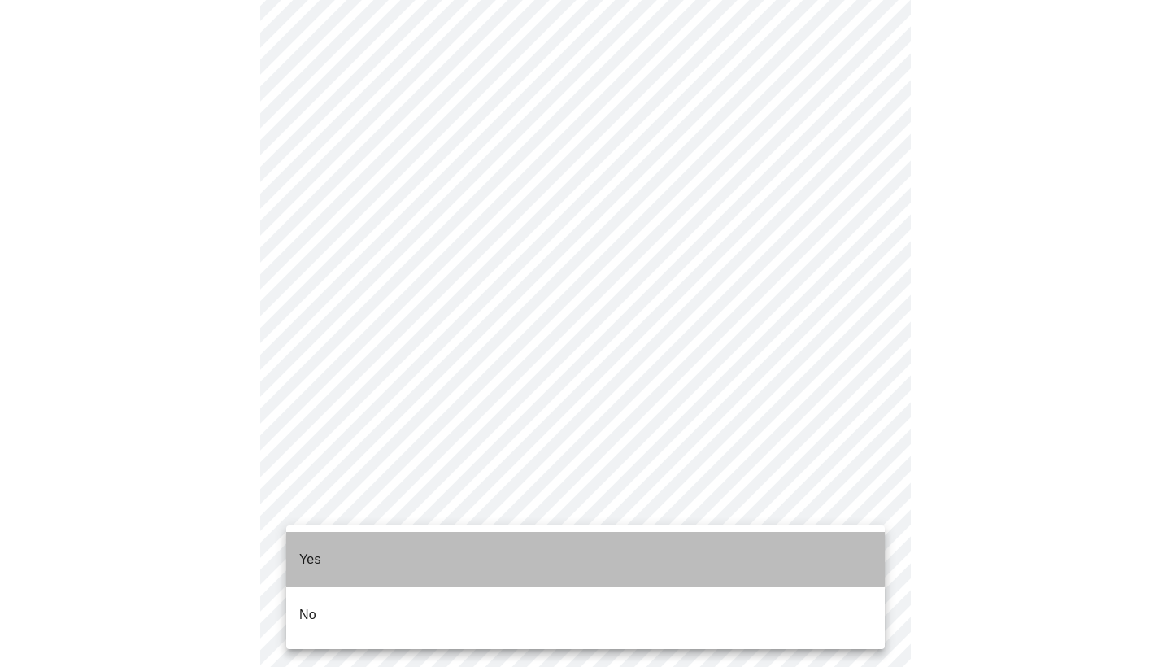
click at [376, 545] on li "Yes" at bounding box center [585, 559] width 599 height 55
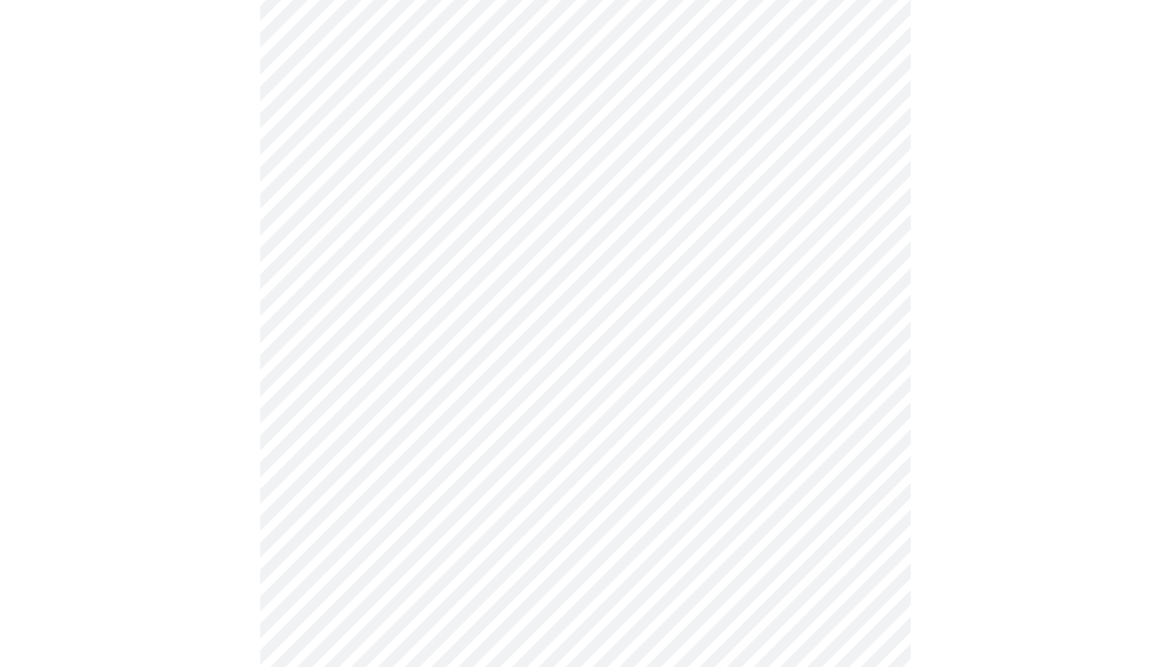
scroll to position [0, 0]
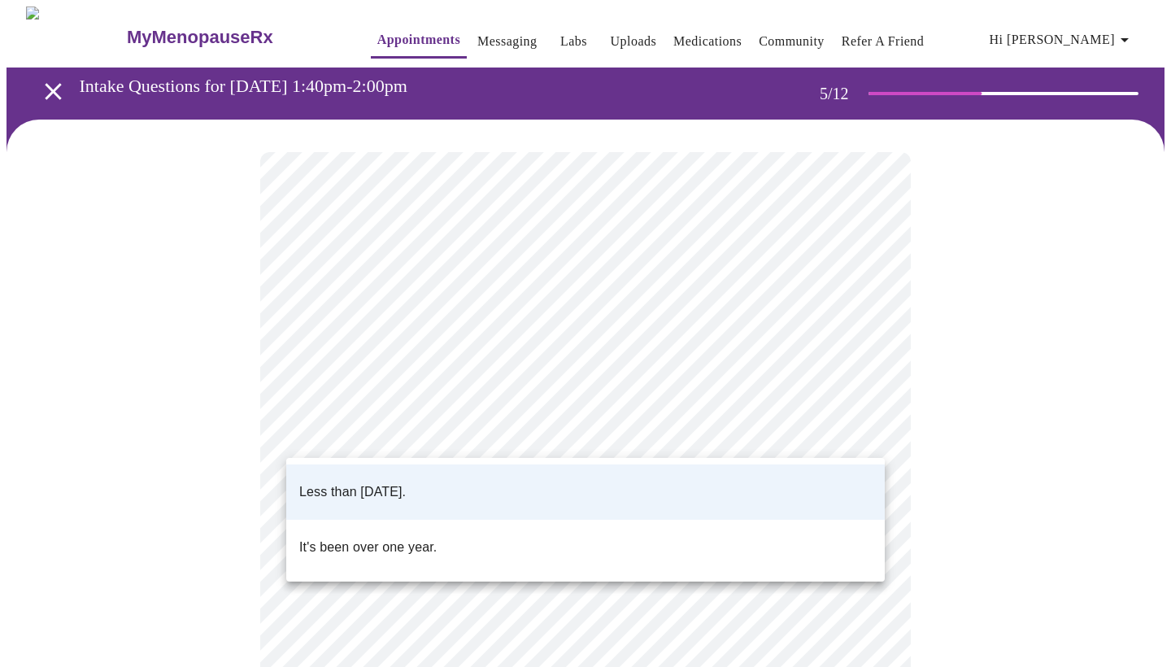
click at [833, 424] on body "MyMenopauseRx Appointments Messaging Labs Uploads Medications Community Refer a…" at bounding box center [586, 603] width 1158 height 1192
click at [826, 476] on li "Less than [DATE]." at bounding box center [585, 491] width 599 height 55
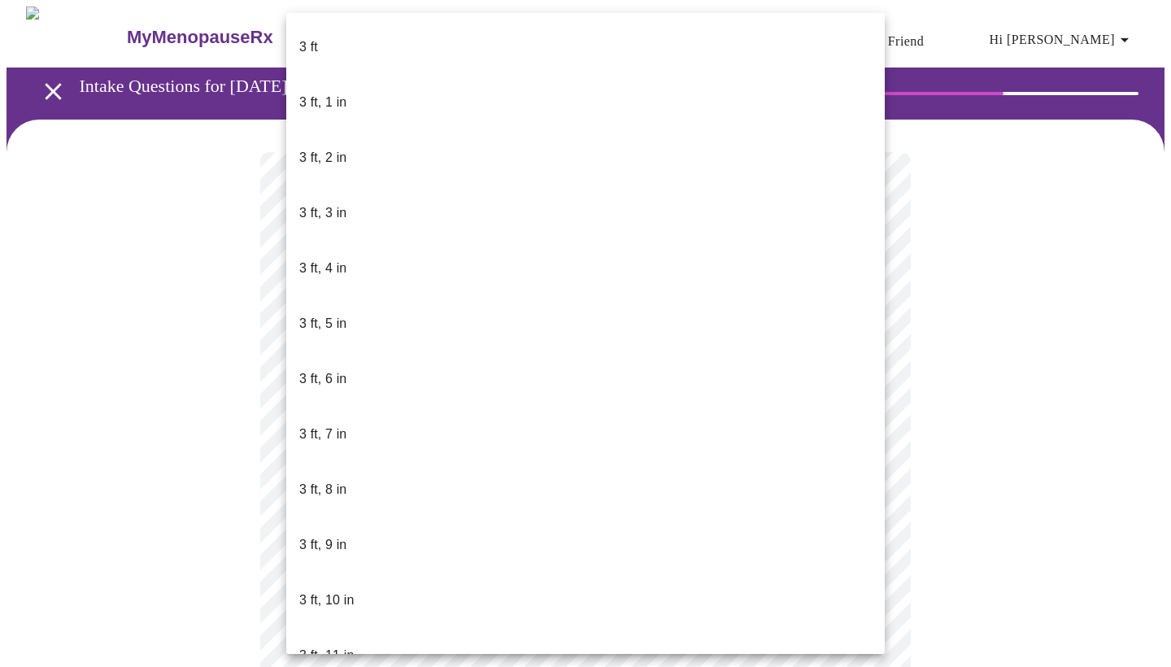
click at [656, 489] on body "MyMenopauseRx Appointments Messaging Labs Uploads Medications Community Refer a…" at bounding box center [586, 436] width 1158 height 858
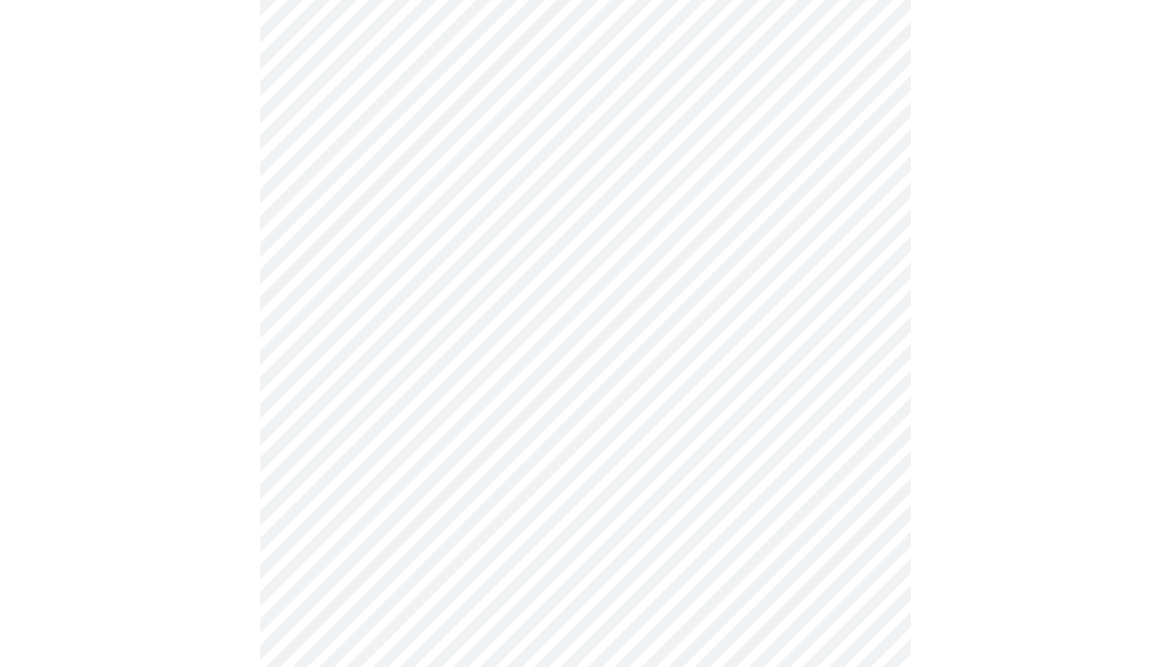
scroll to position [3992, 0]
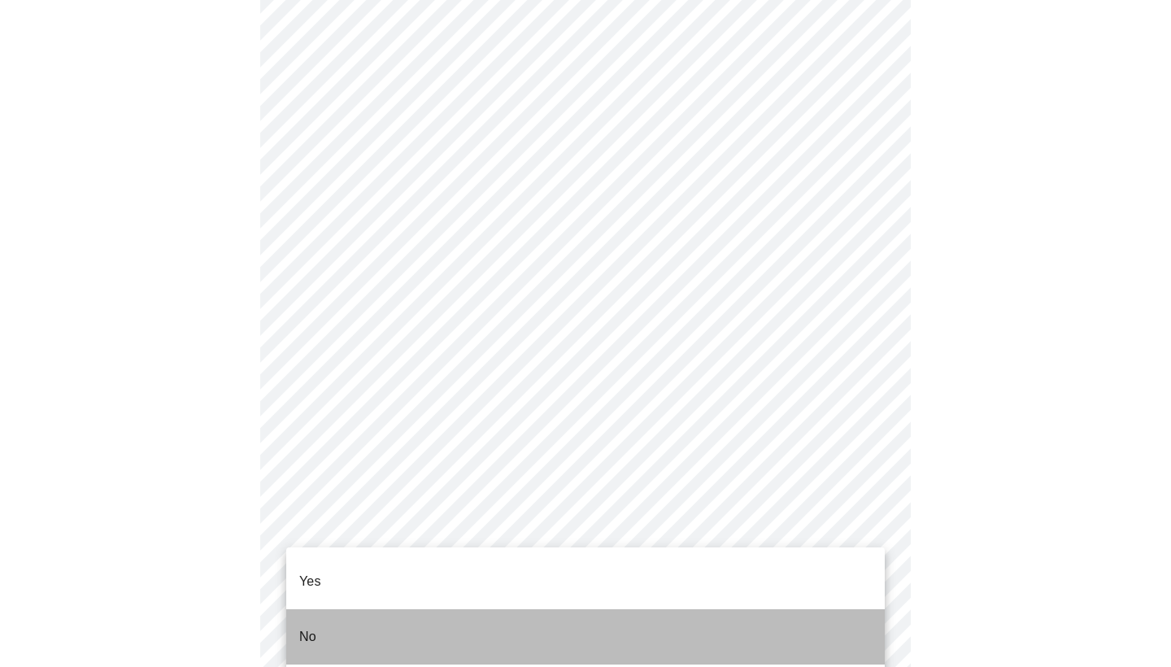
click at [356, 619] on li "No" at bounding box center [585, 636] width 599 height 55
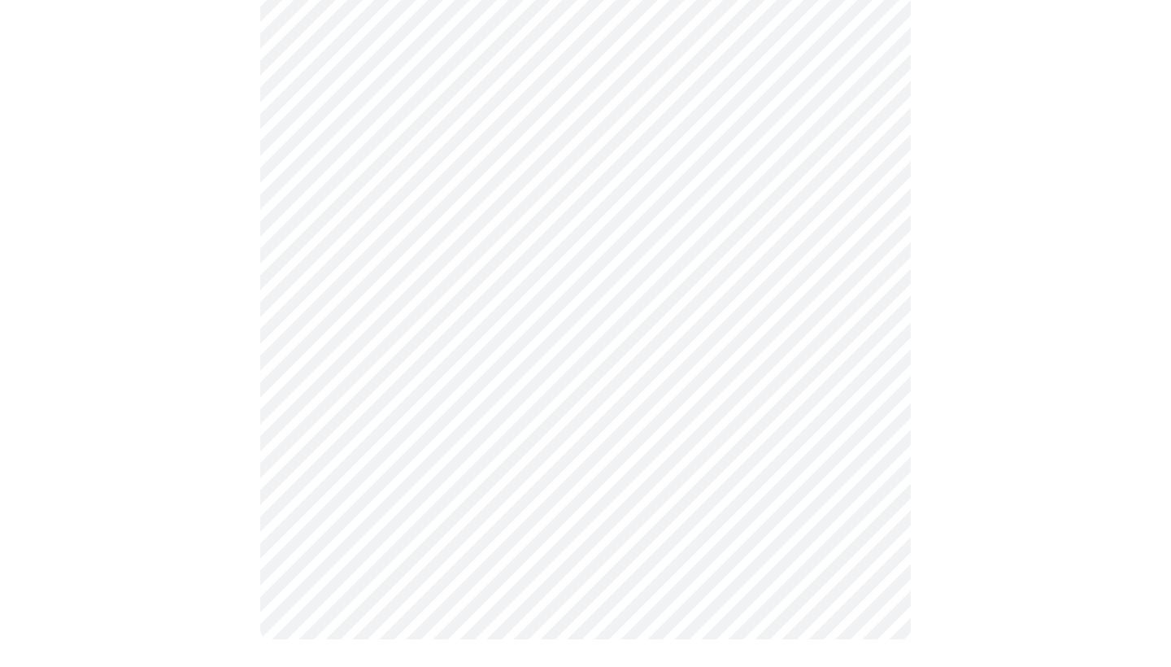
scroll to position [1432, 0]
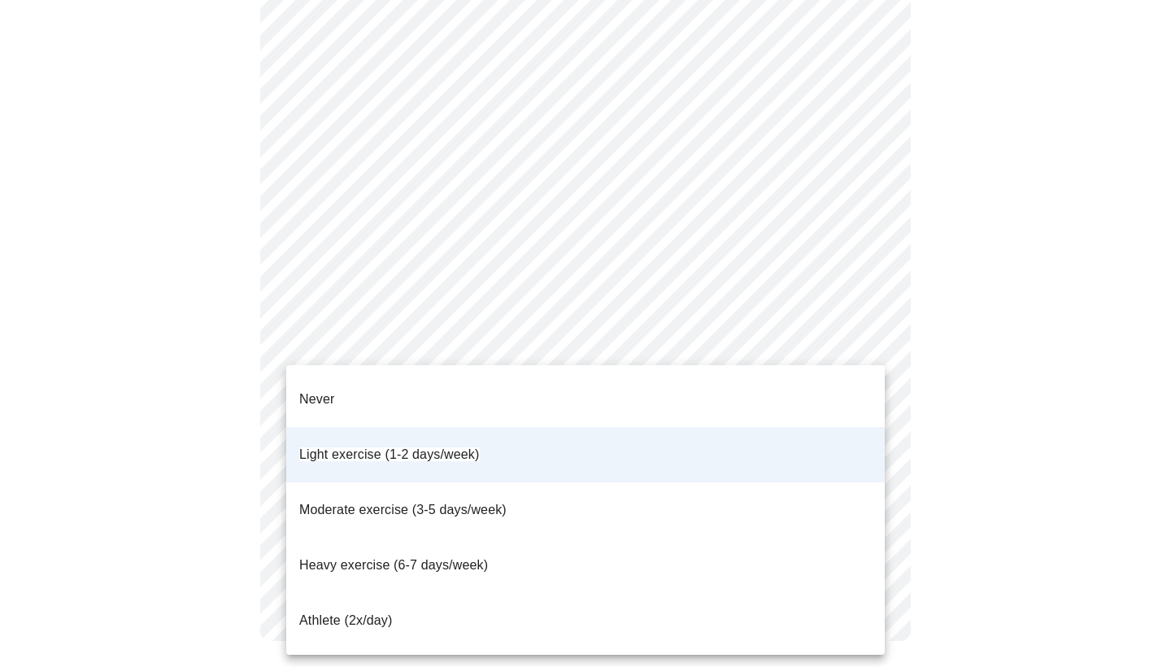
click at [980, 387] on div at bounding box center [585, 333] width 1171 height 667
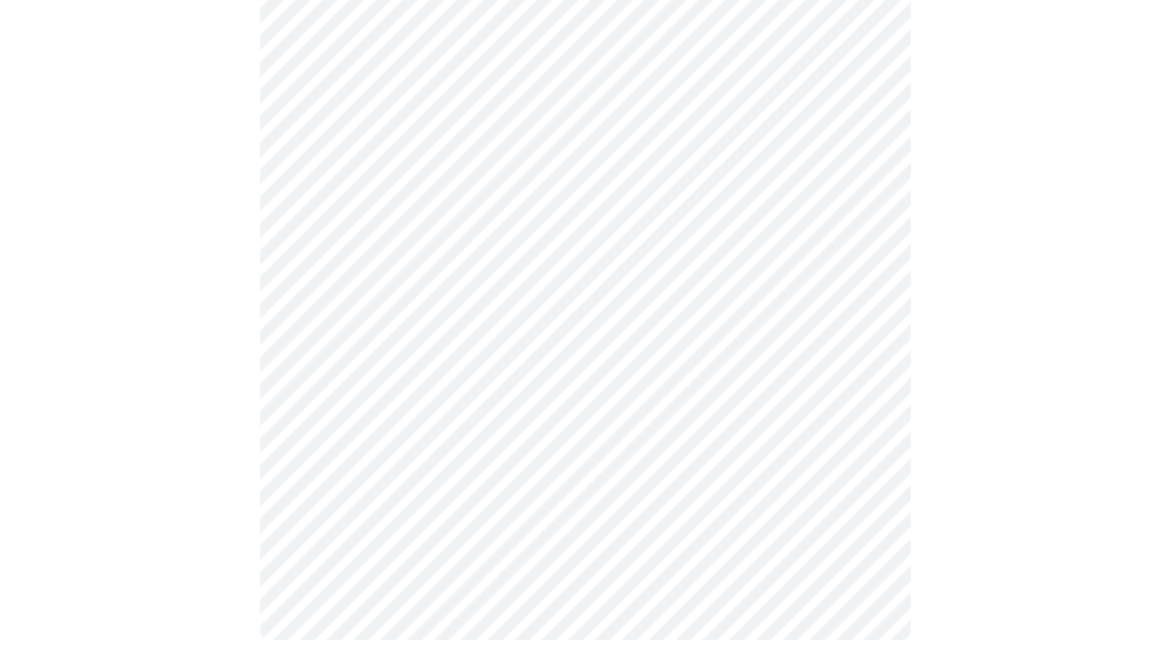
scroll to position [948, 0]
